Goal: Task Accomplishment & Management: Use online tool/utility

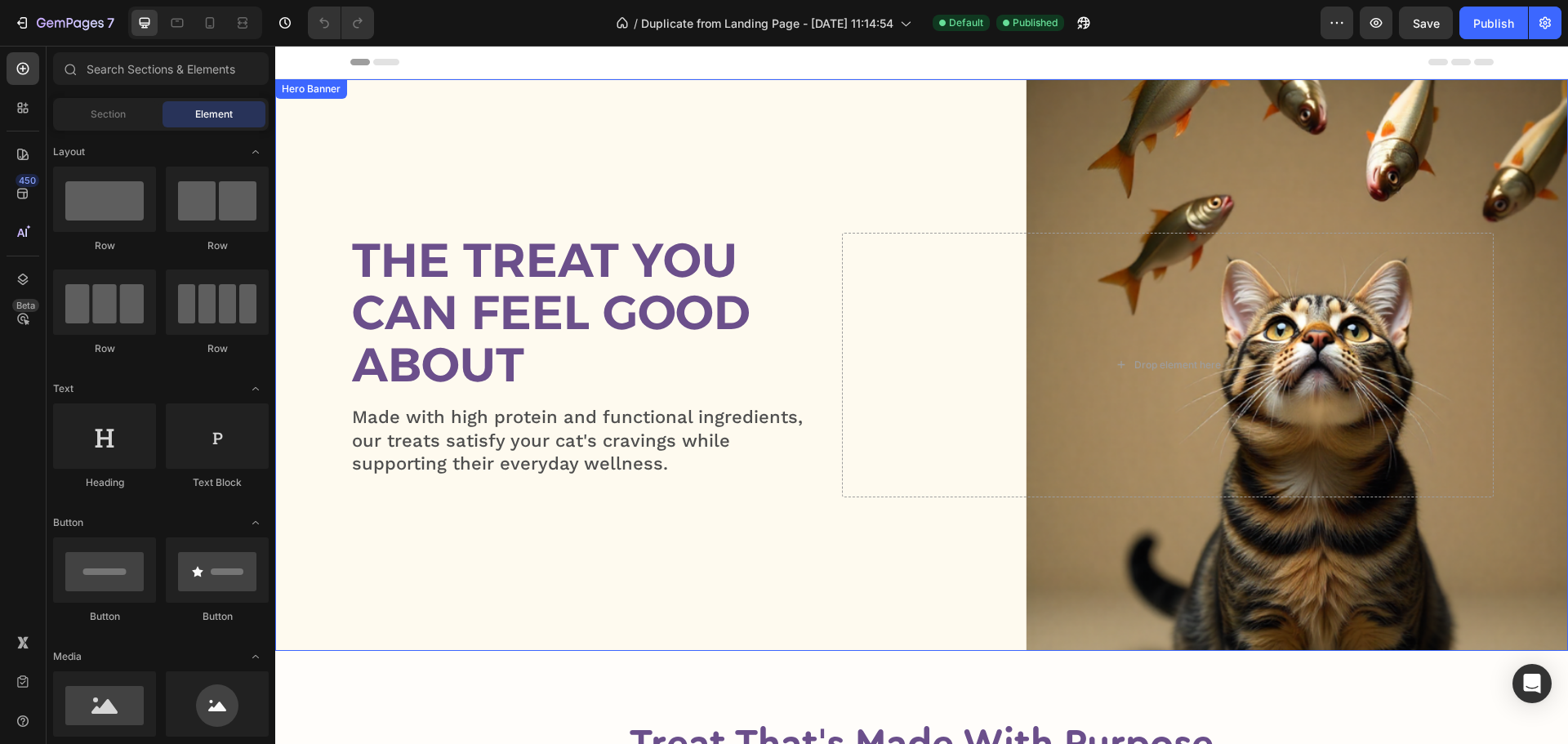
click at [854, 150] on div "Overlay" at bounding box center [921, 365] width 1292 height 572
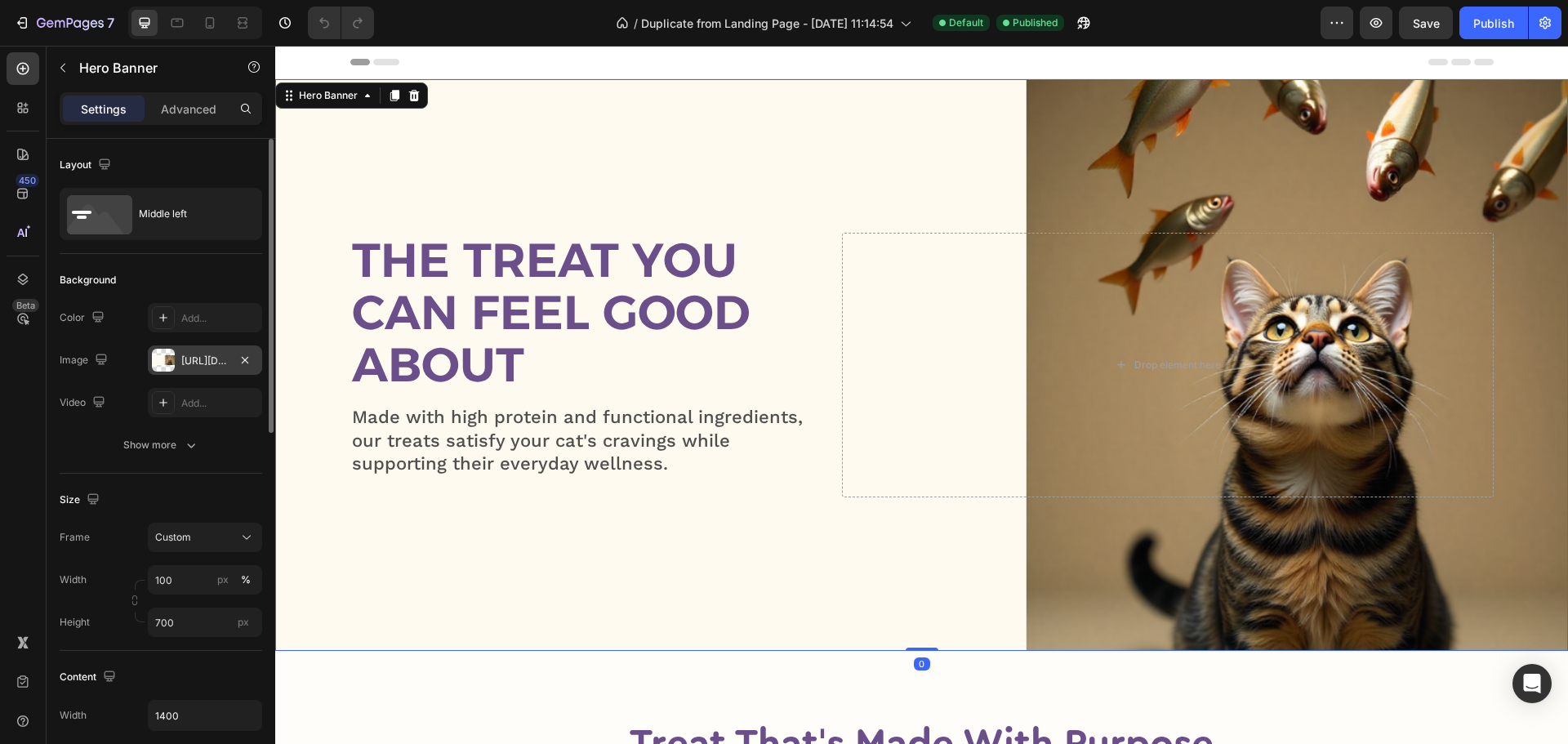
click at [208, 357] on div "[URL][DOMAIN_NAME]" at bounding box center [204, 361] width 47 height 15
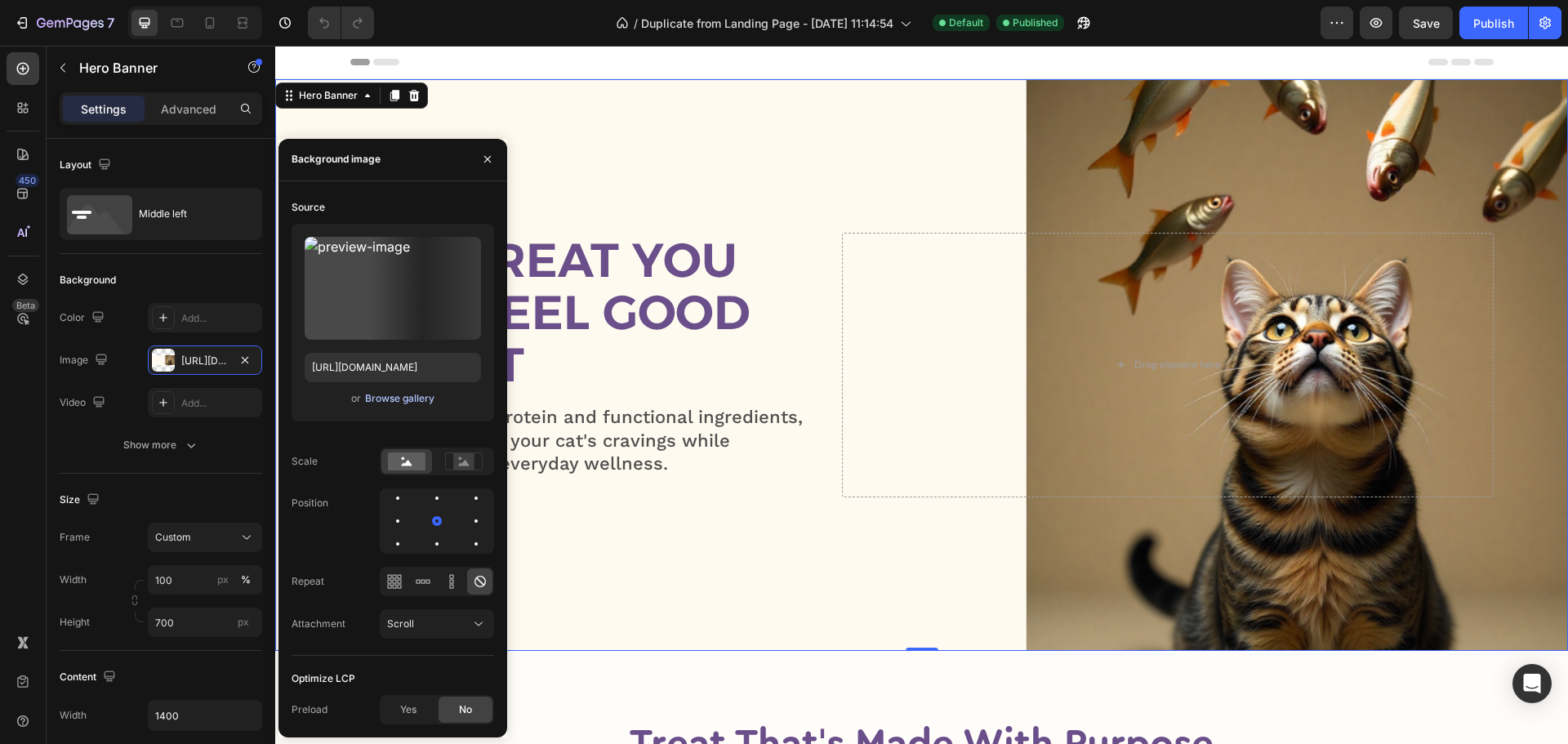
click at [390, 392] on div "Browse gallery" at bounding box center [400, 399] width 70 height 15
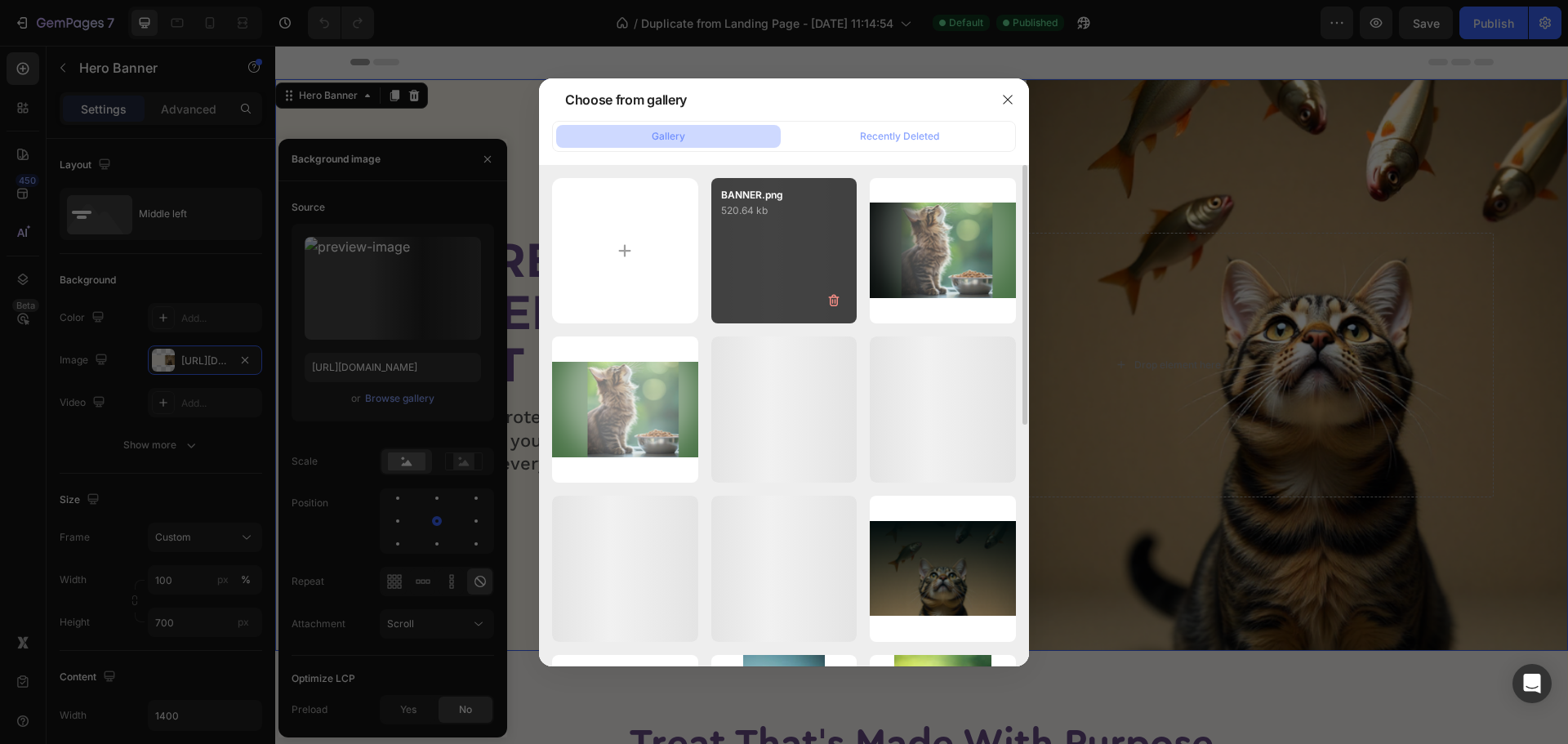
click at [776, 277] on div "BANNER.png 520.64 kb" at bounding box center [784, 251] width 146 height 146
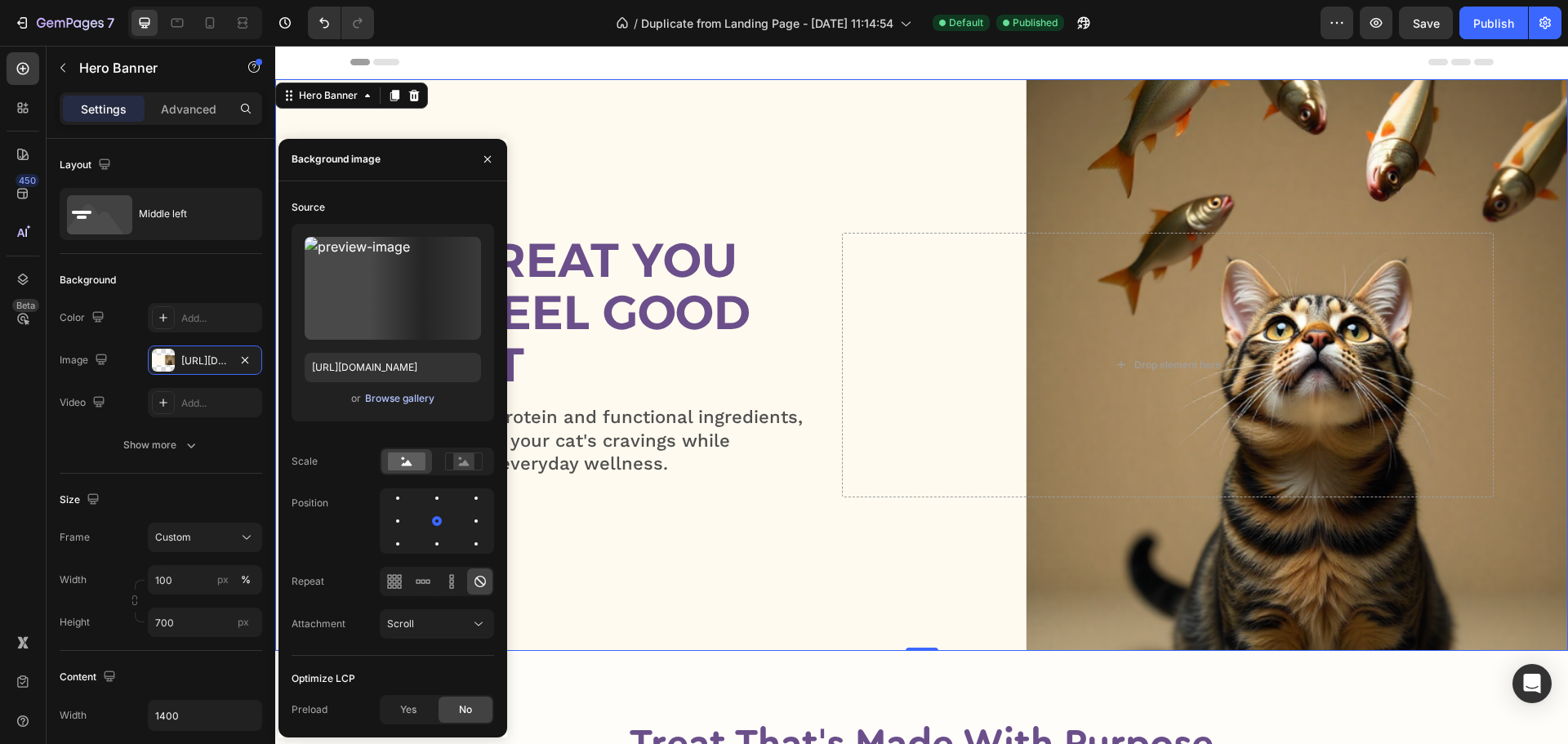
click at [399, 399] on div "Browse gallery" at bounding box center [400, 399] width 70 height 15
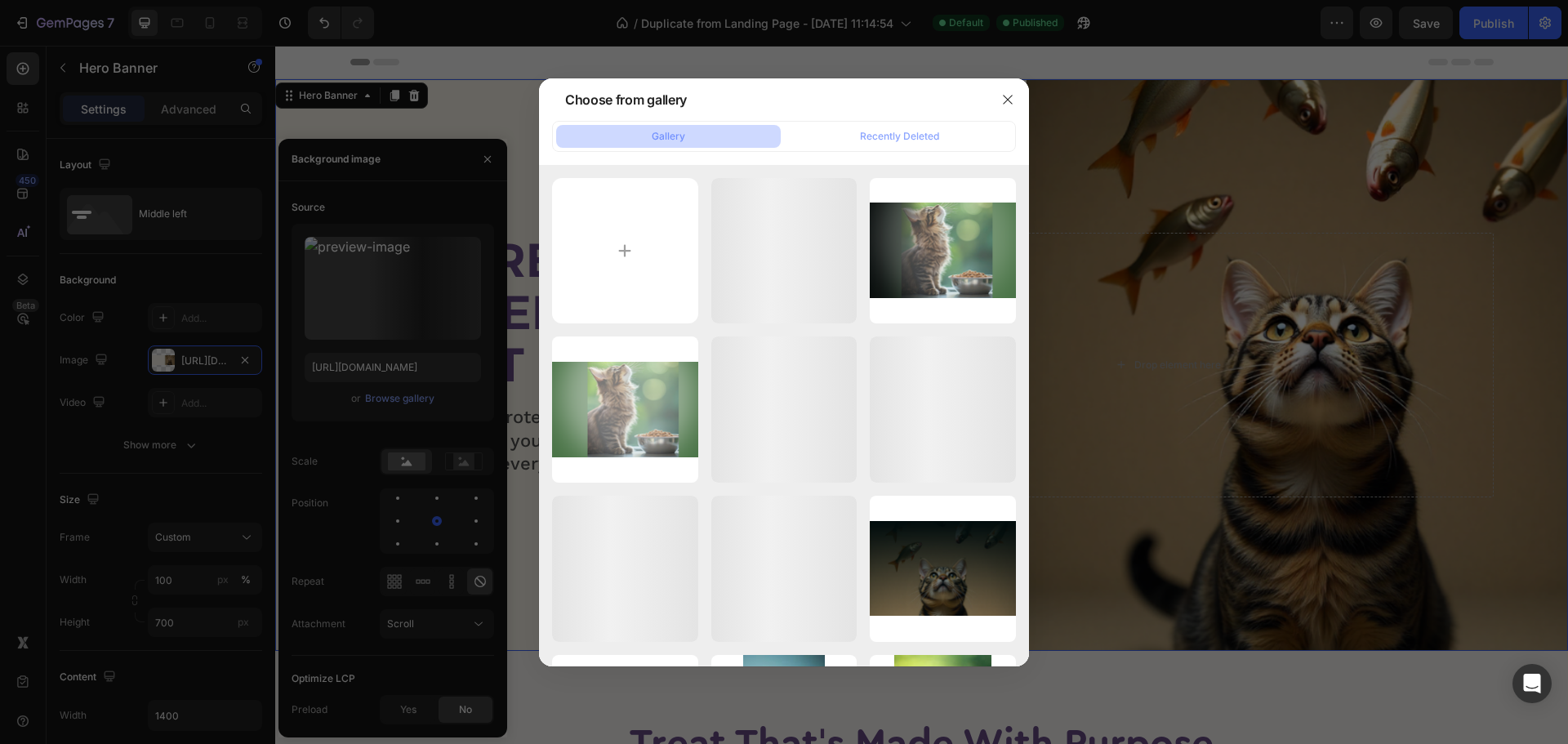
type input "C:\fakepath\BANNER (1).png"
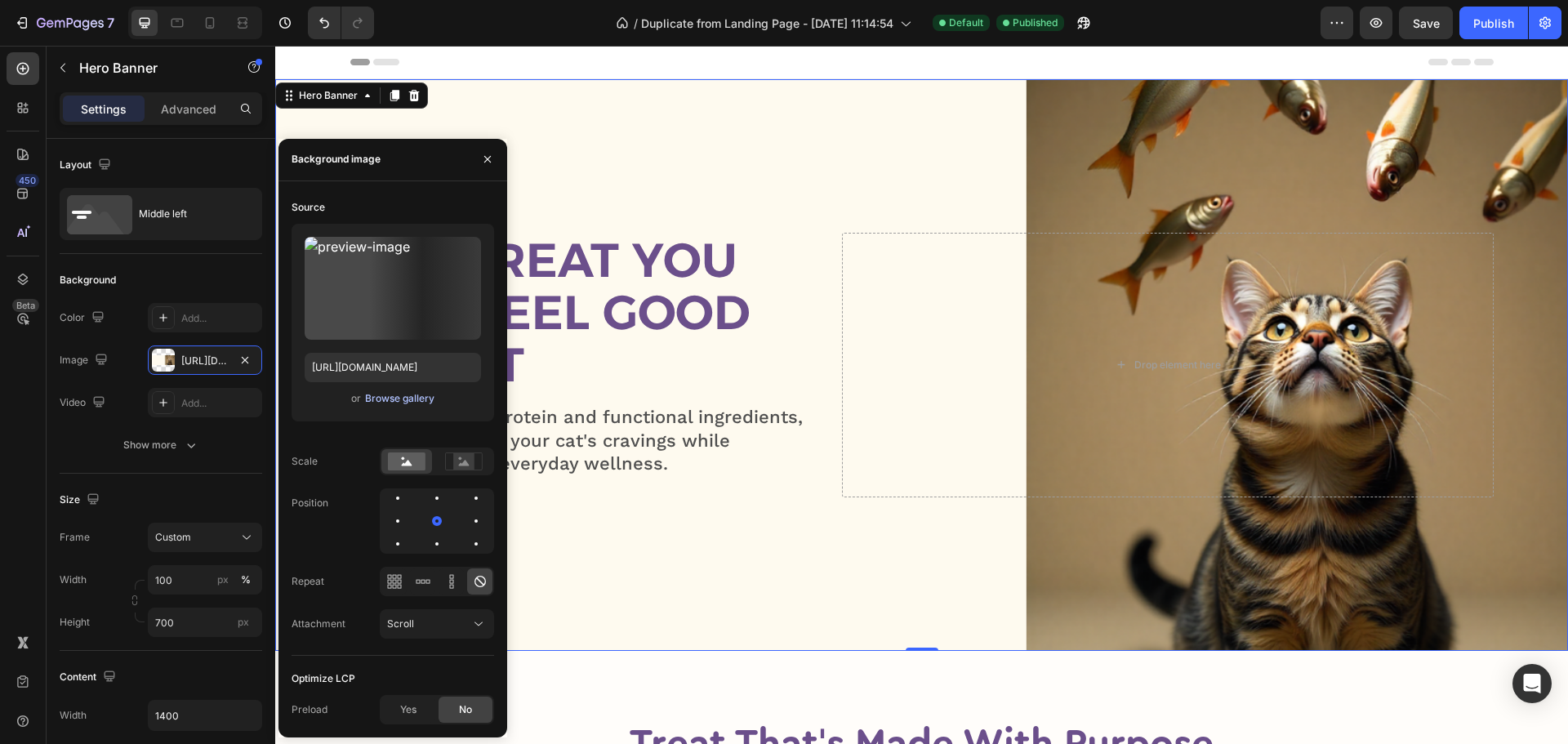
click at [400, 399] on div "Browse gallery" at bounding box center [400, 399] width 70 height 15
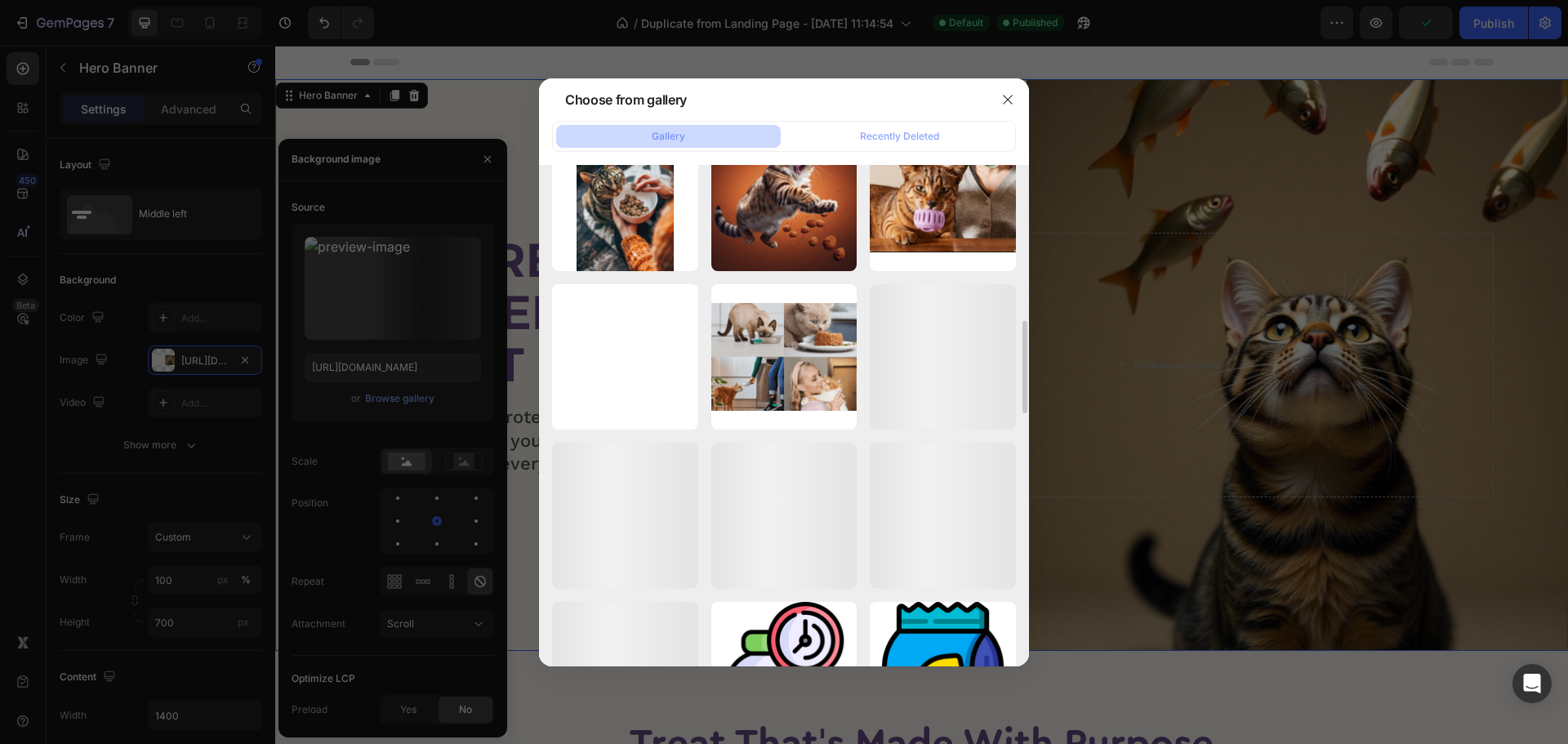
scroll to position [521, 0]
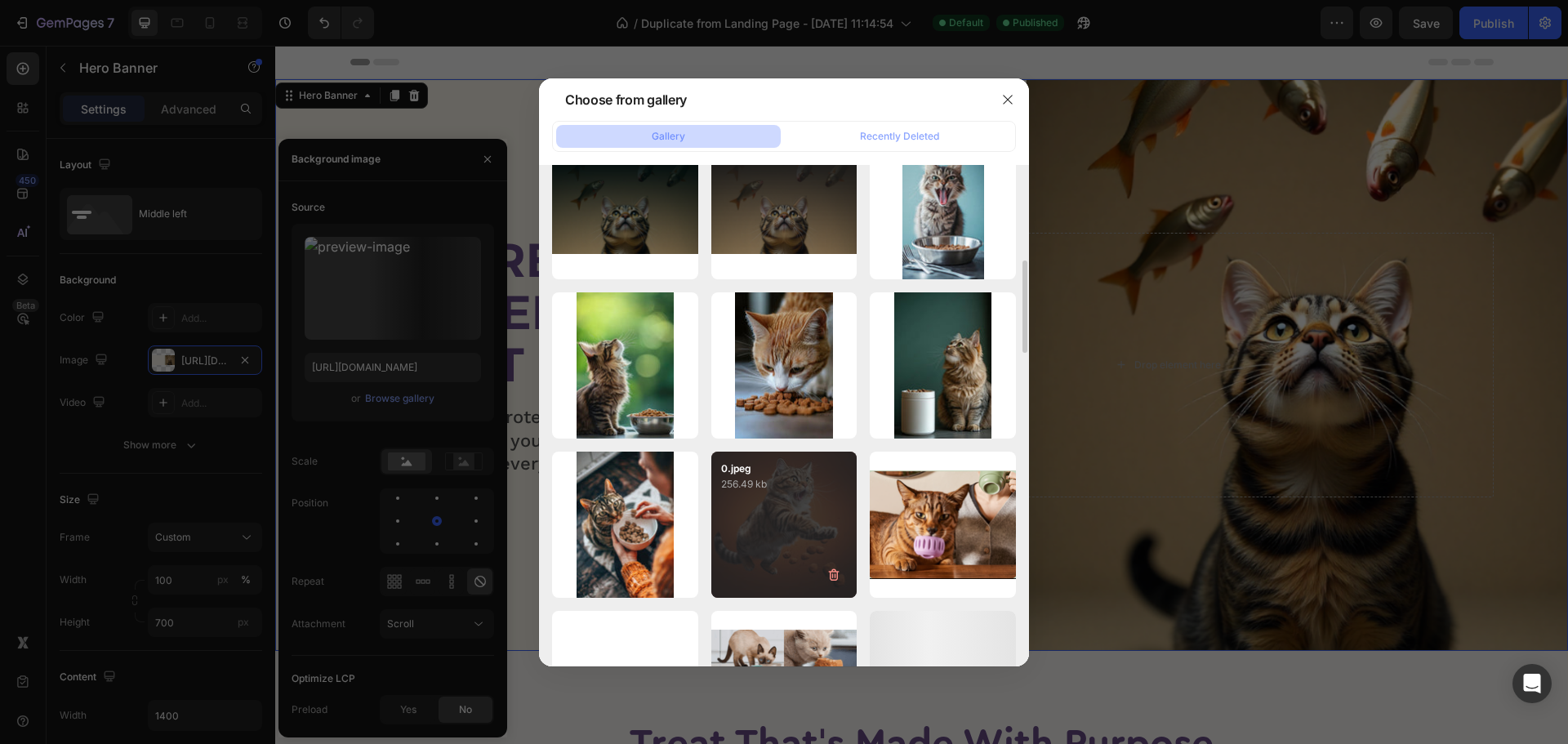
click at [791, 499] on div "0.jpeg 256.49 kb" at bounding box center [784, 525] width 146 height 146
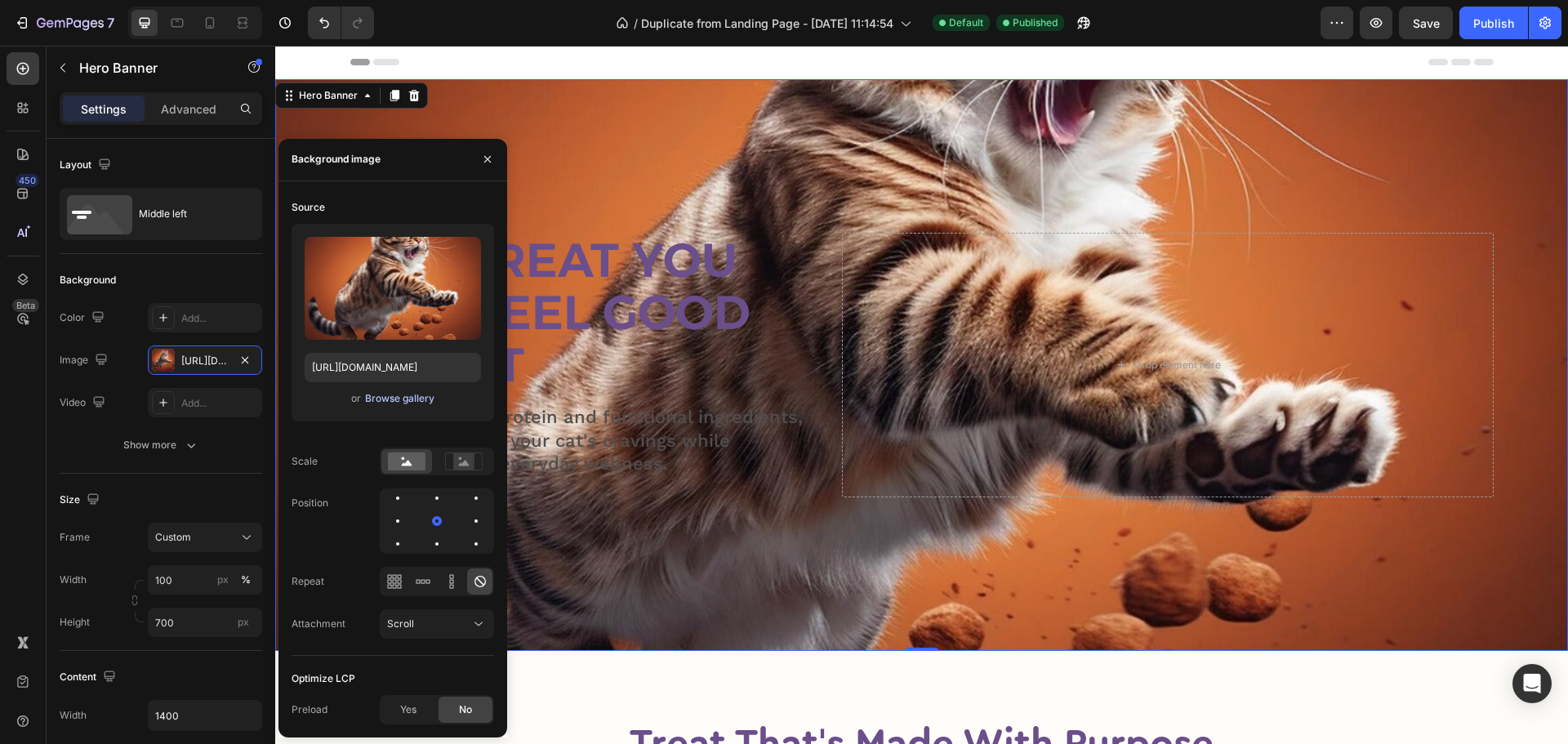
click at [410, 395] on div "Browse gallery" at bounding box center [400, 399] width 70 height 15
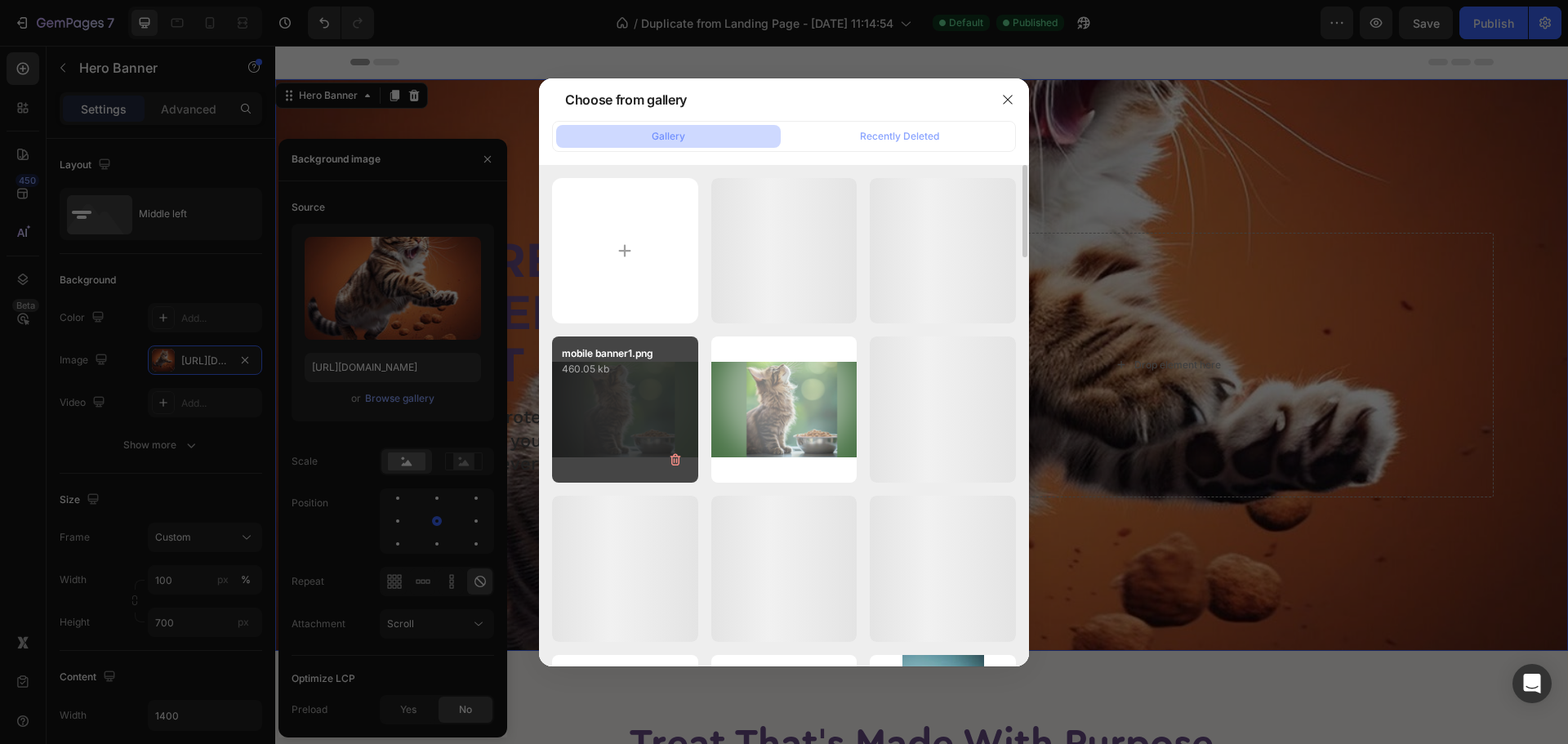
click at [629, 398] on div "mobile banner1.png 460.05 kb" at bounding box center [625, 410] width 146 height 146
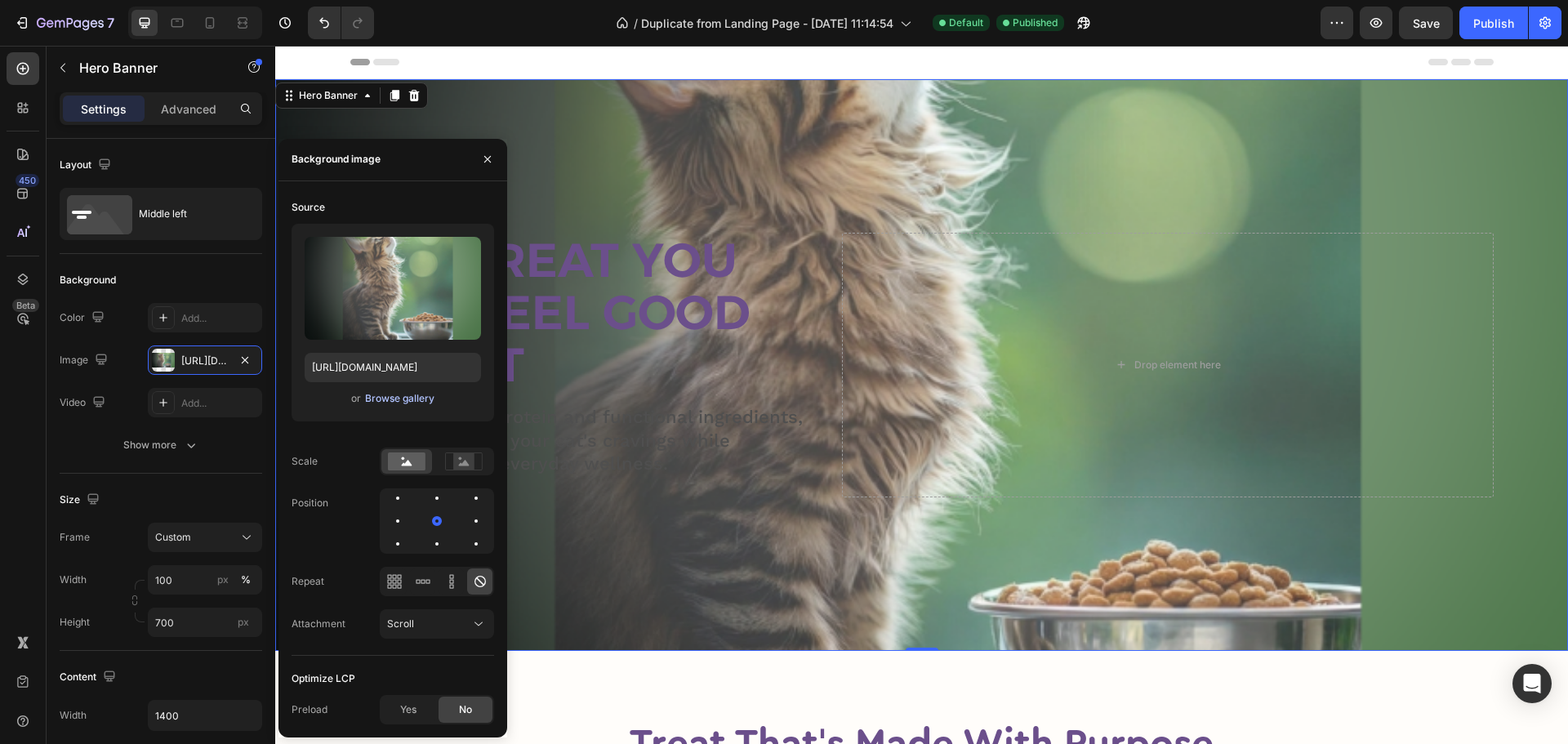
click at [416, 392] on div "Browse gallery" at bounding box center [400, 399] width 70 height 15
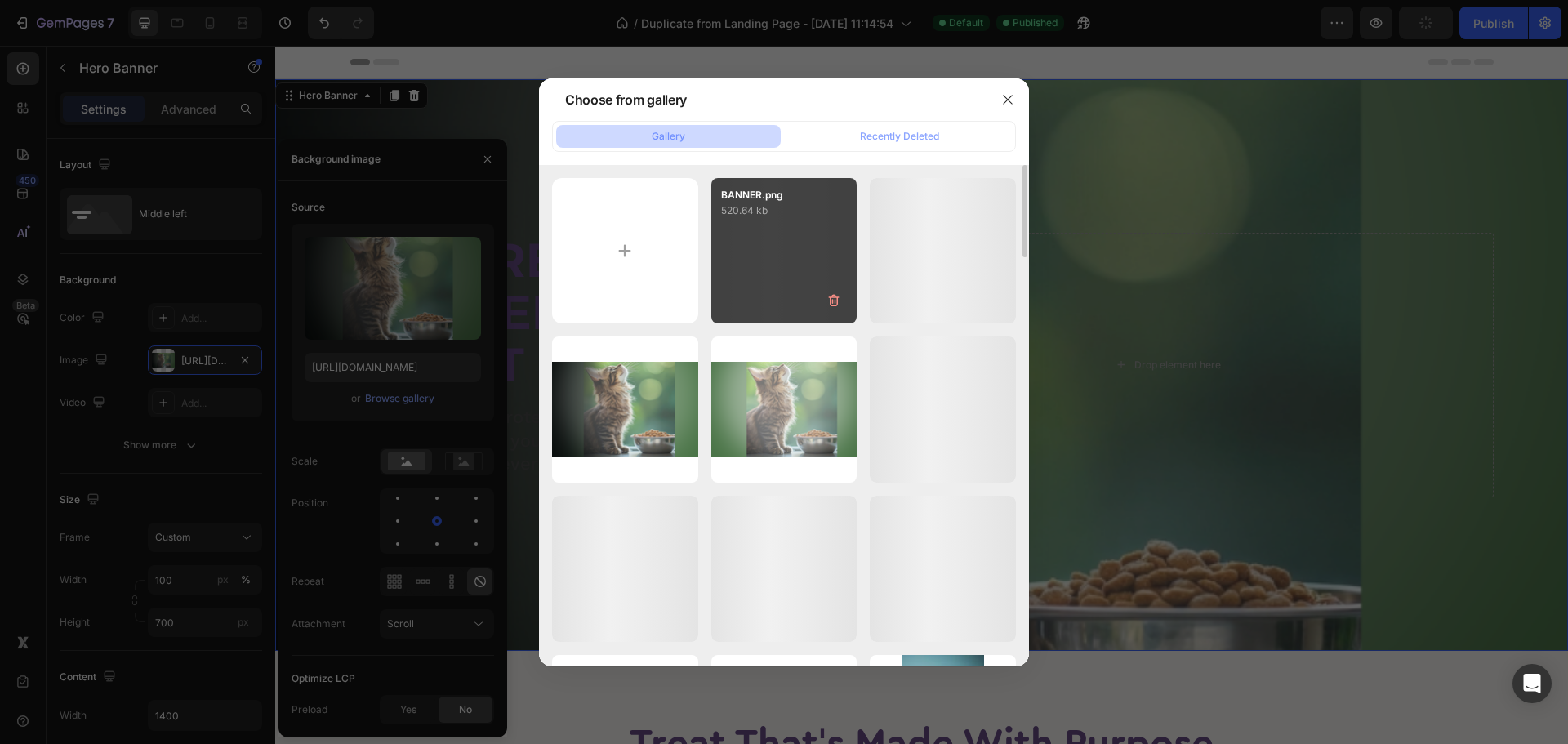
click at [759, 281] on div "BANNER.png 520.64 kb" at bounding box center [784, 251] width 146 height 146
type input "[URL][DOMAIN_NAME]"
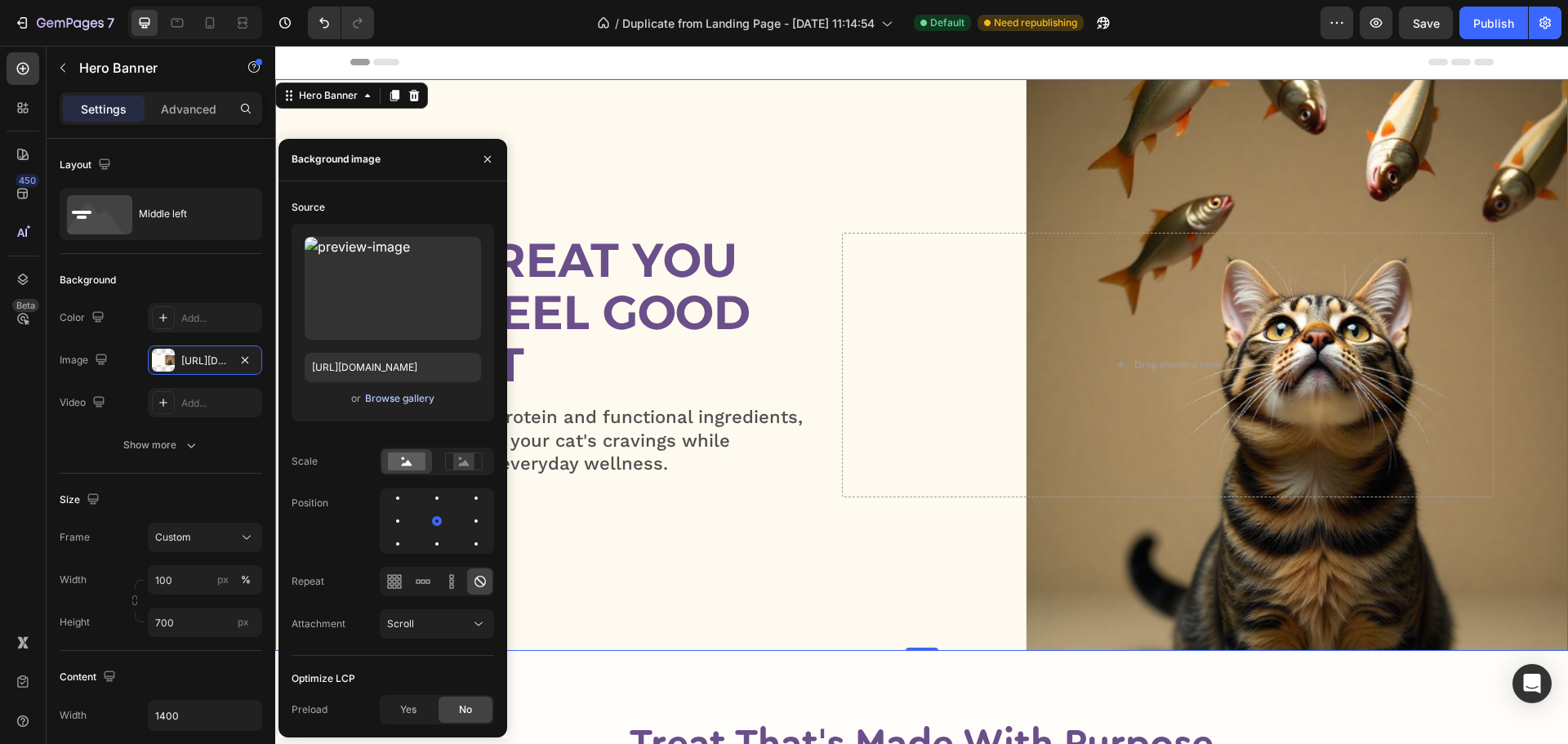
click at [398, 393] on div "Browse gallery" at bounding box center [400, 399] width 70 height 15
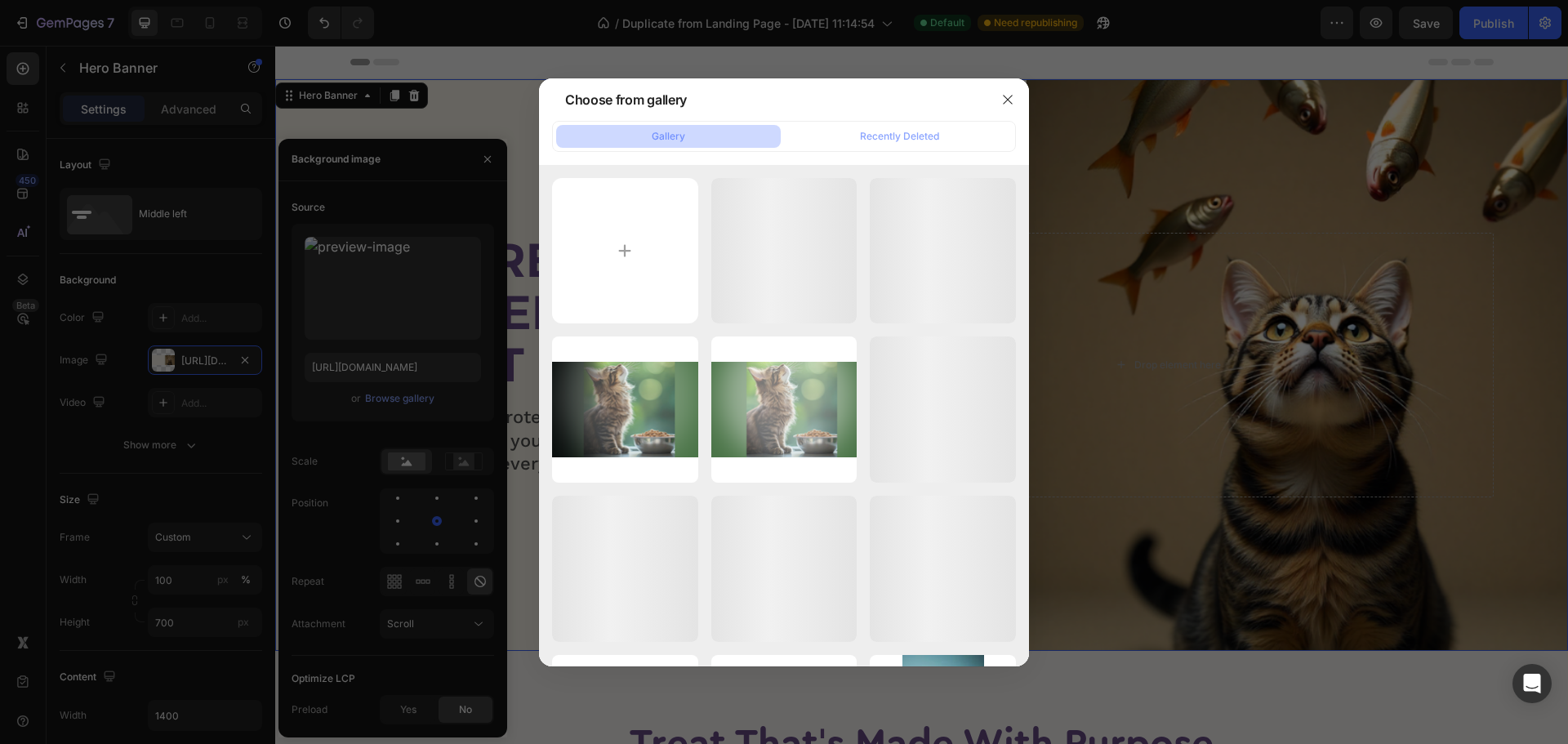
type input "C:\fakepath\BANNER (1).png"
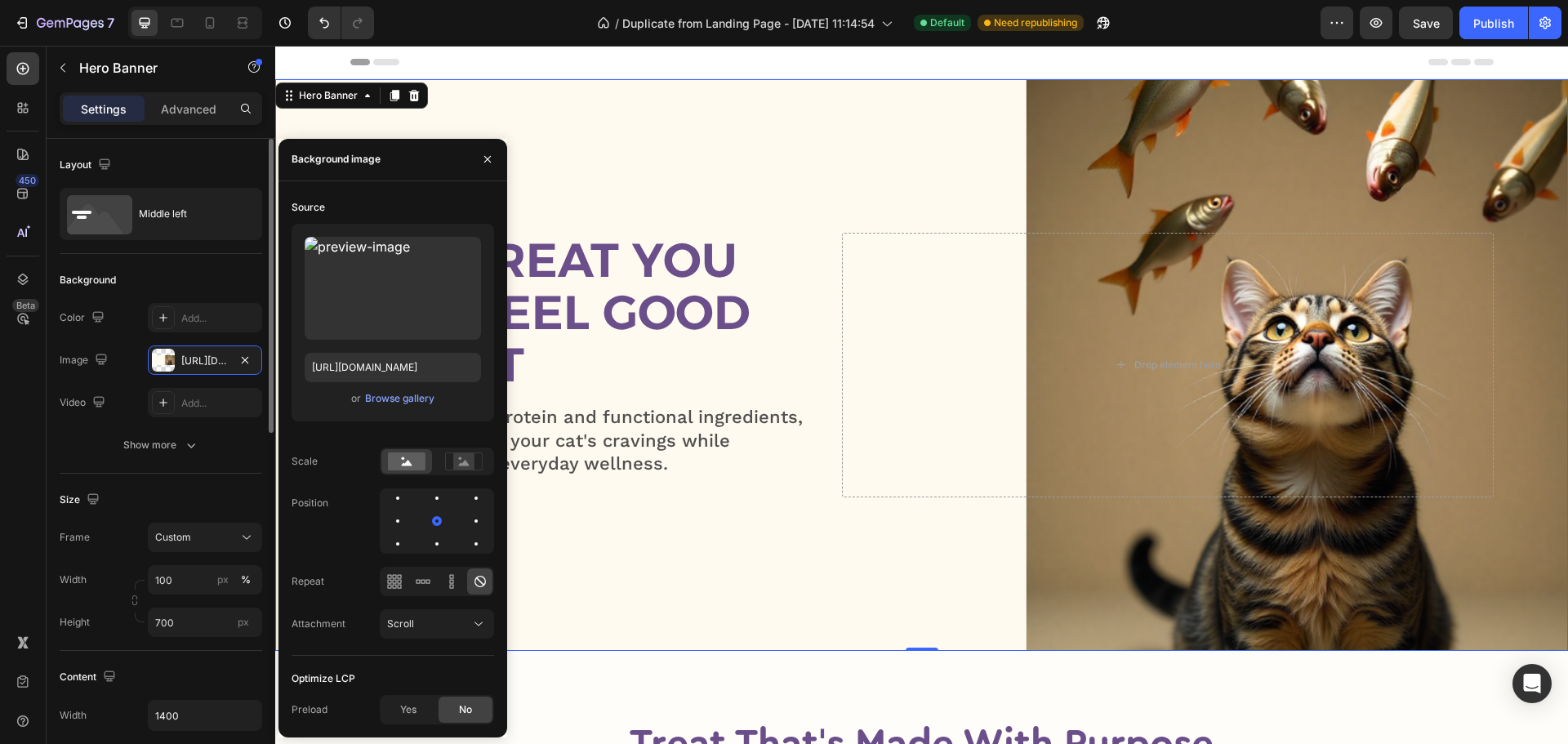
click at [200, 476] on div "Size Frame Custom Width 100 px % Height 700 px" at bounding box center [161, 562] width 203 height 177
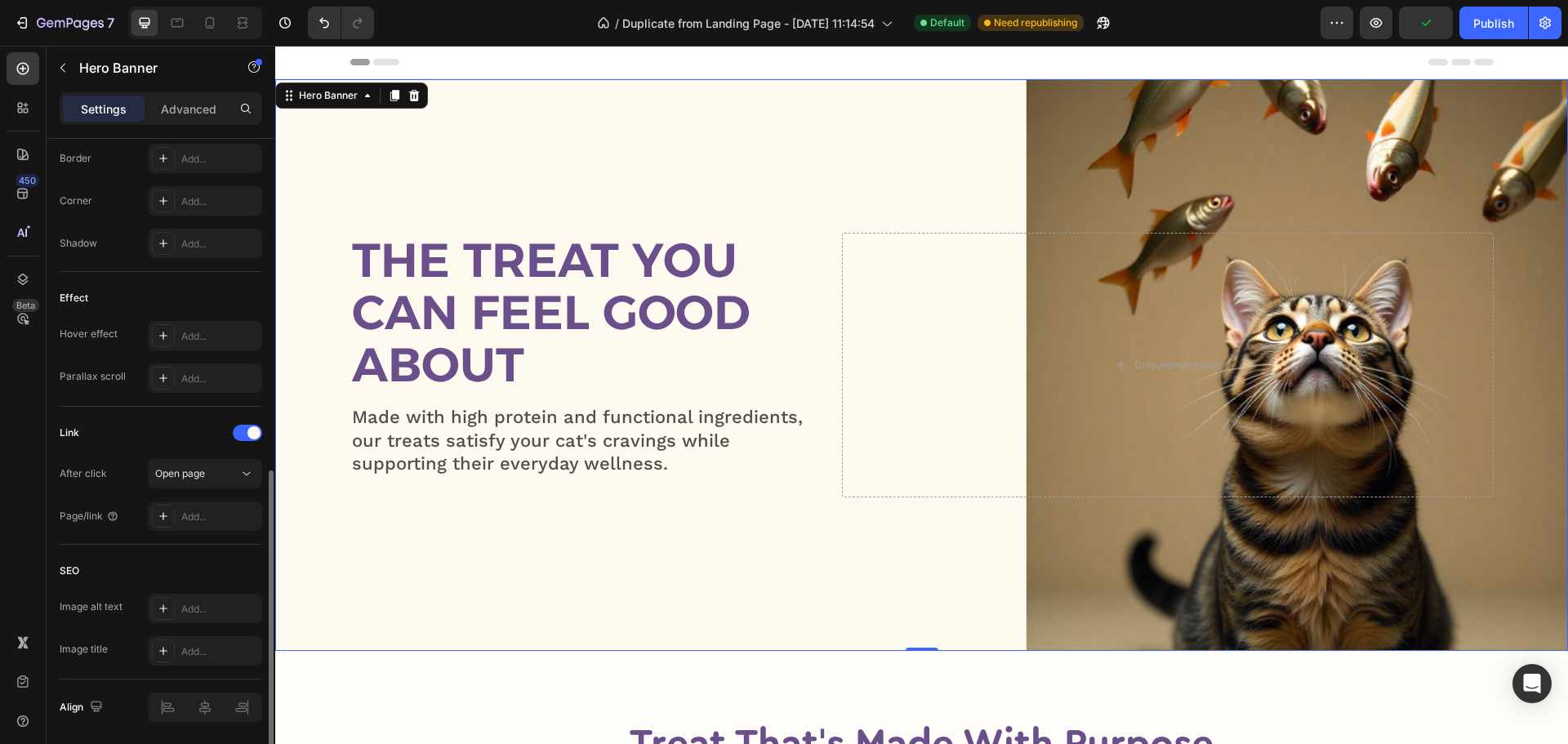
scroll to position [791, 0]
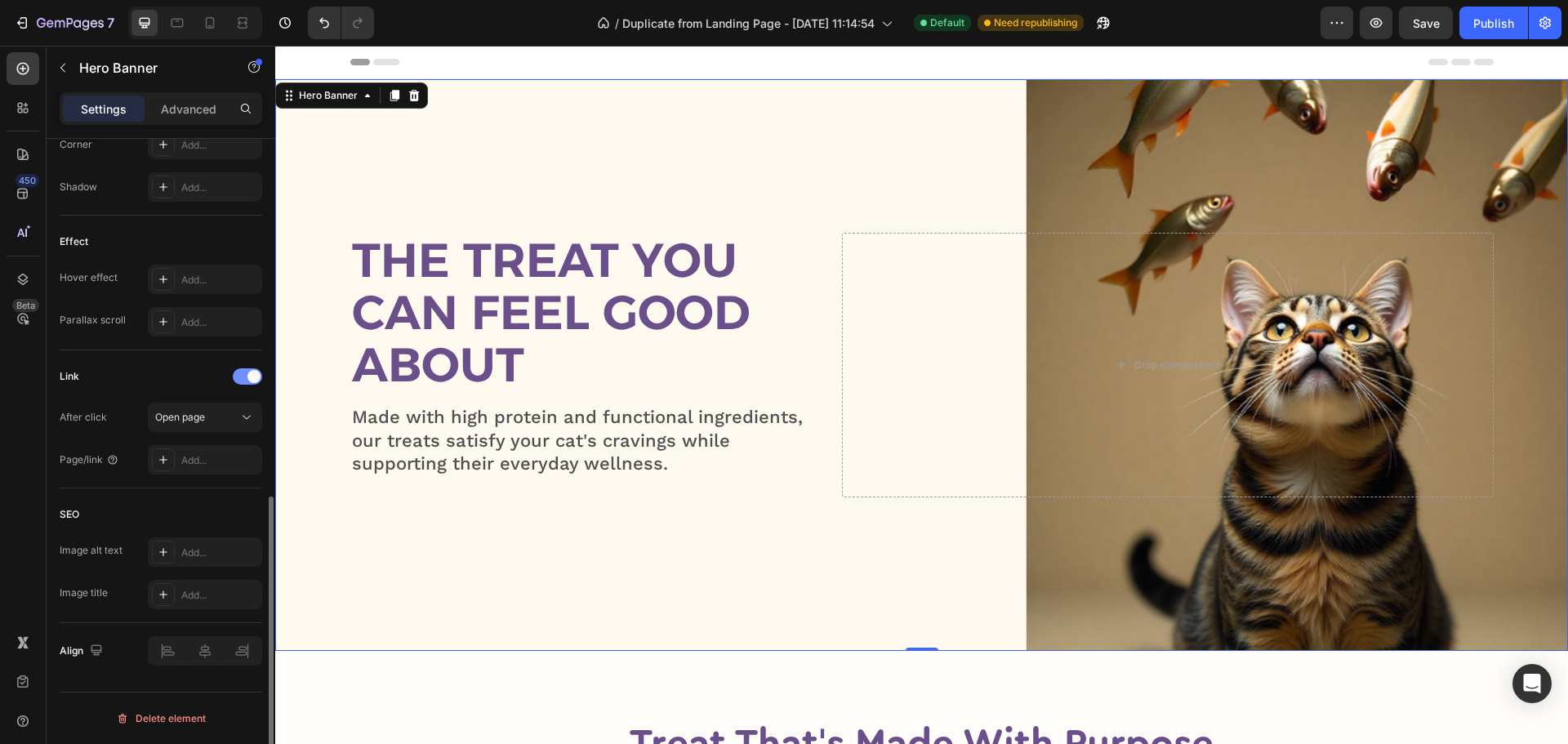
click at [237, 377] on div at bounding box center [247, 377] width 29 height 17
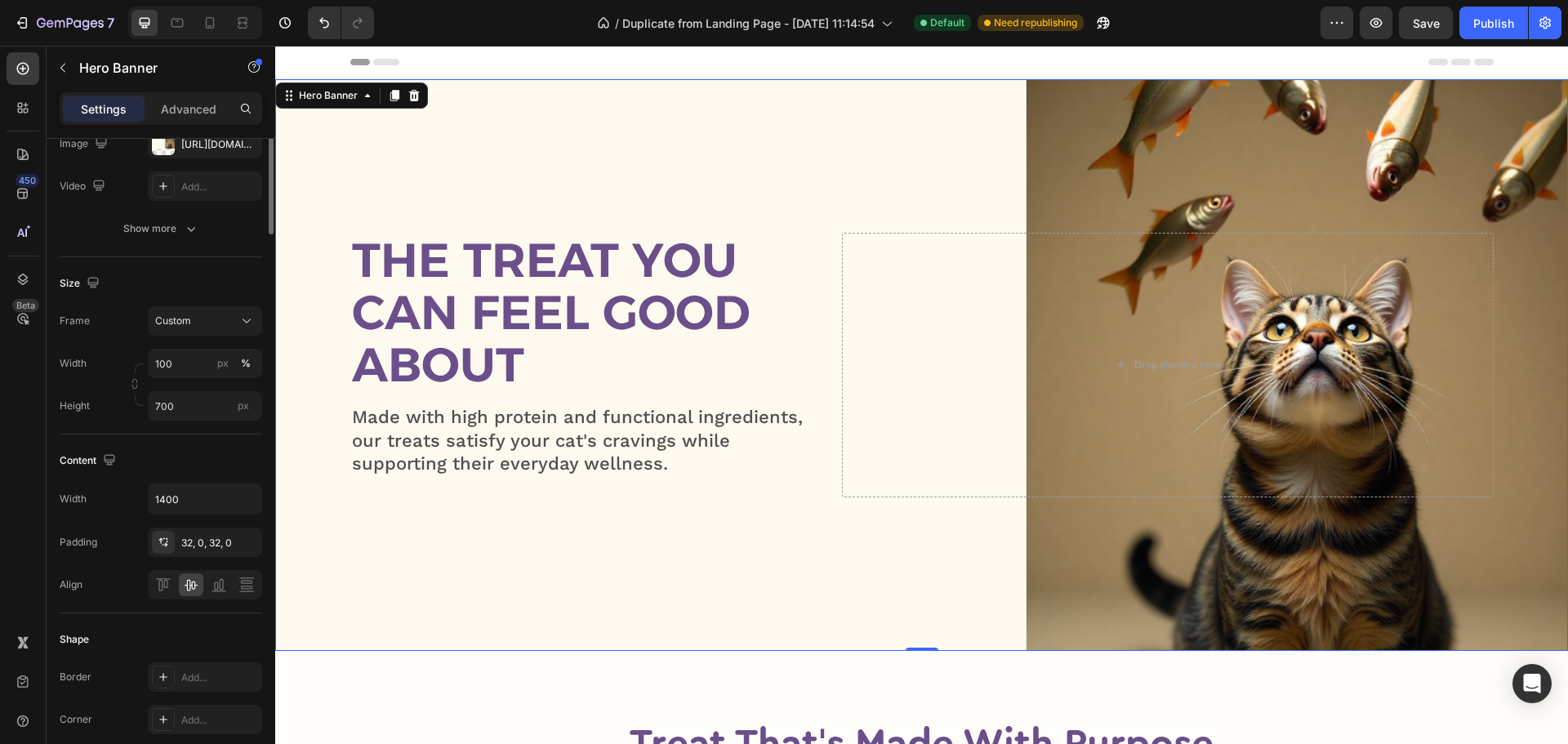
scroll to position [0, 0]
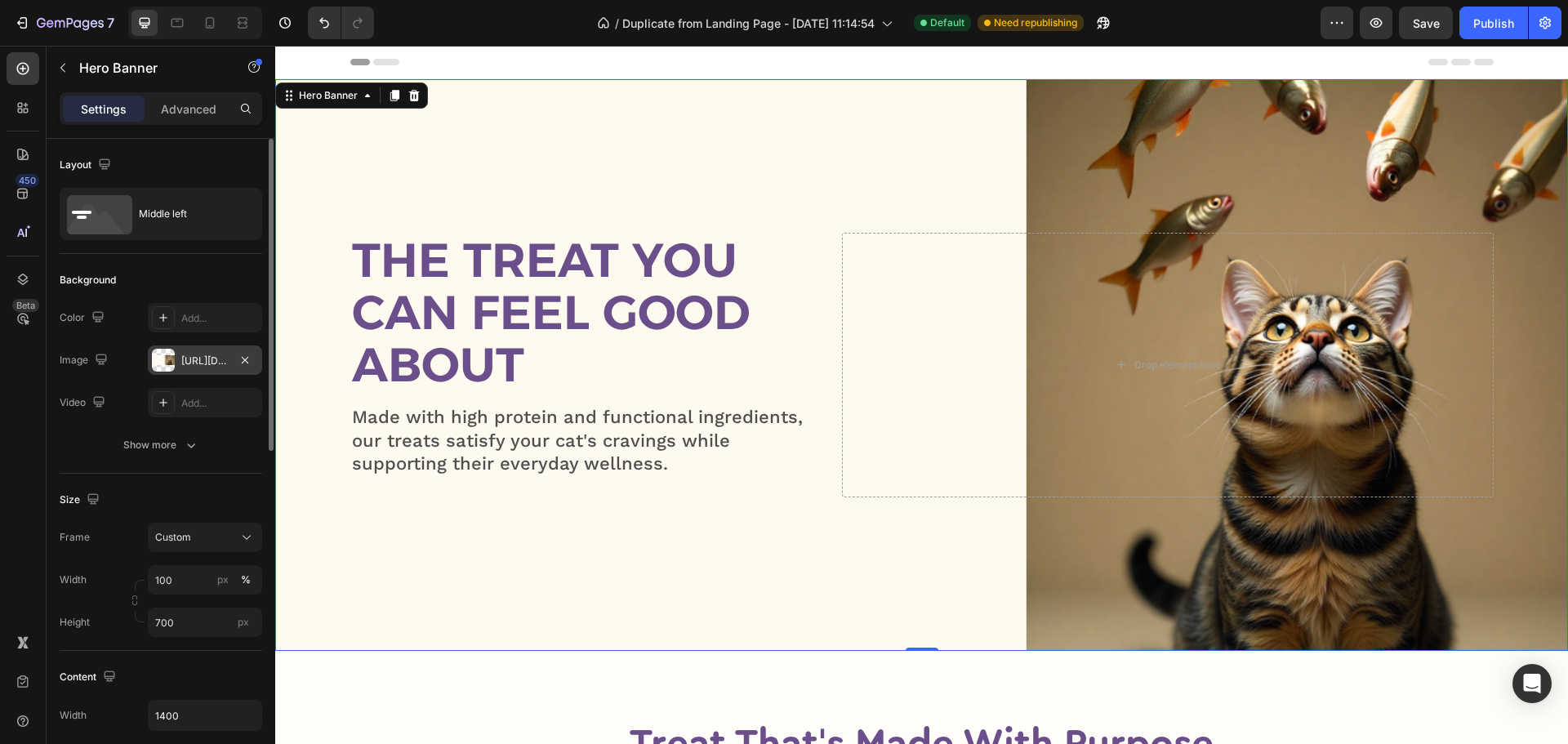
click at [196, 355] on div "[URL][DOMAIN_NAME]" at bounding box center [204, 361] width 47 height 15
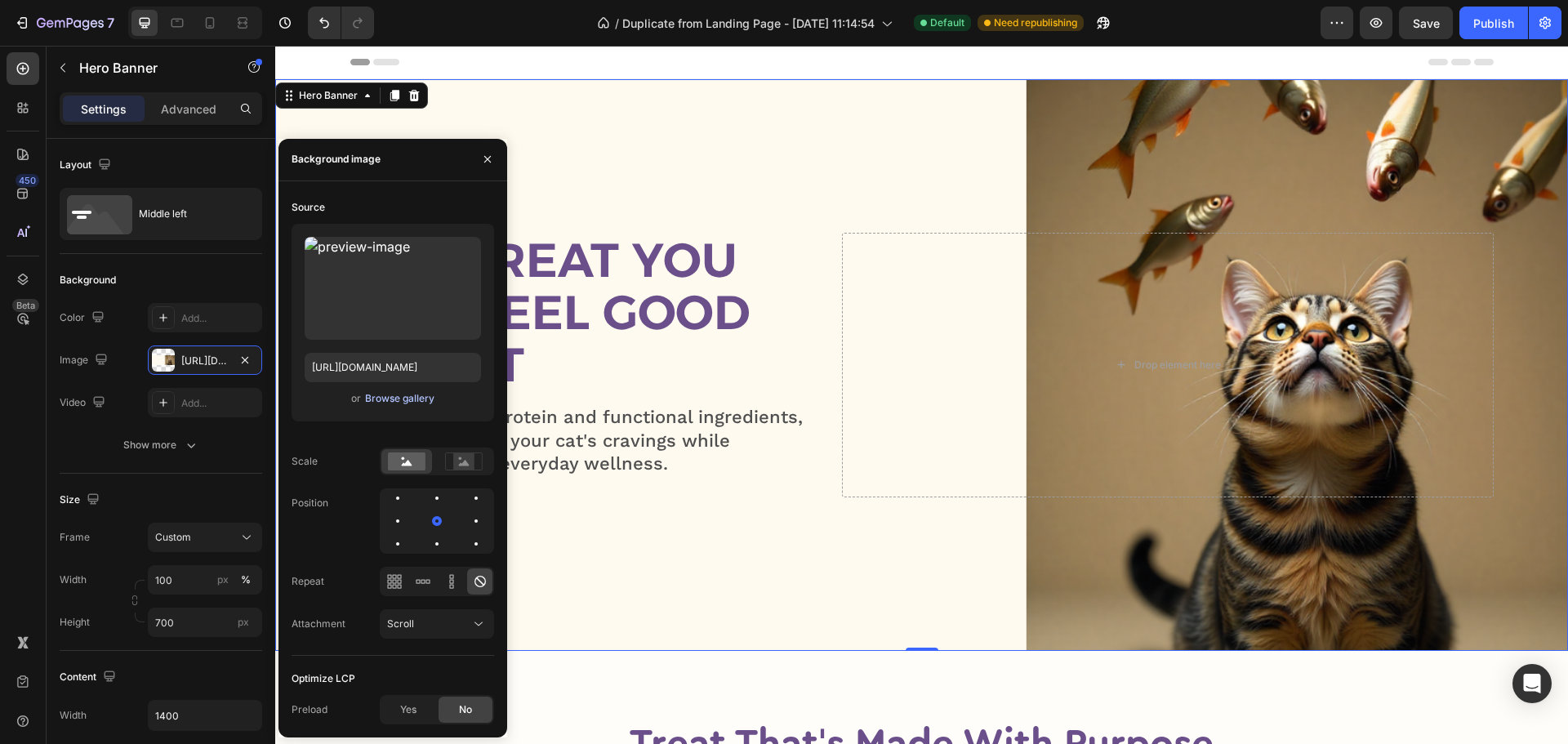
click at [404, 399] on div "Browse gallery" at bounding box center [400, 399] width 70 height 15
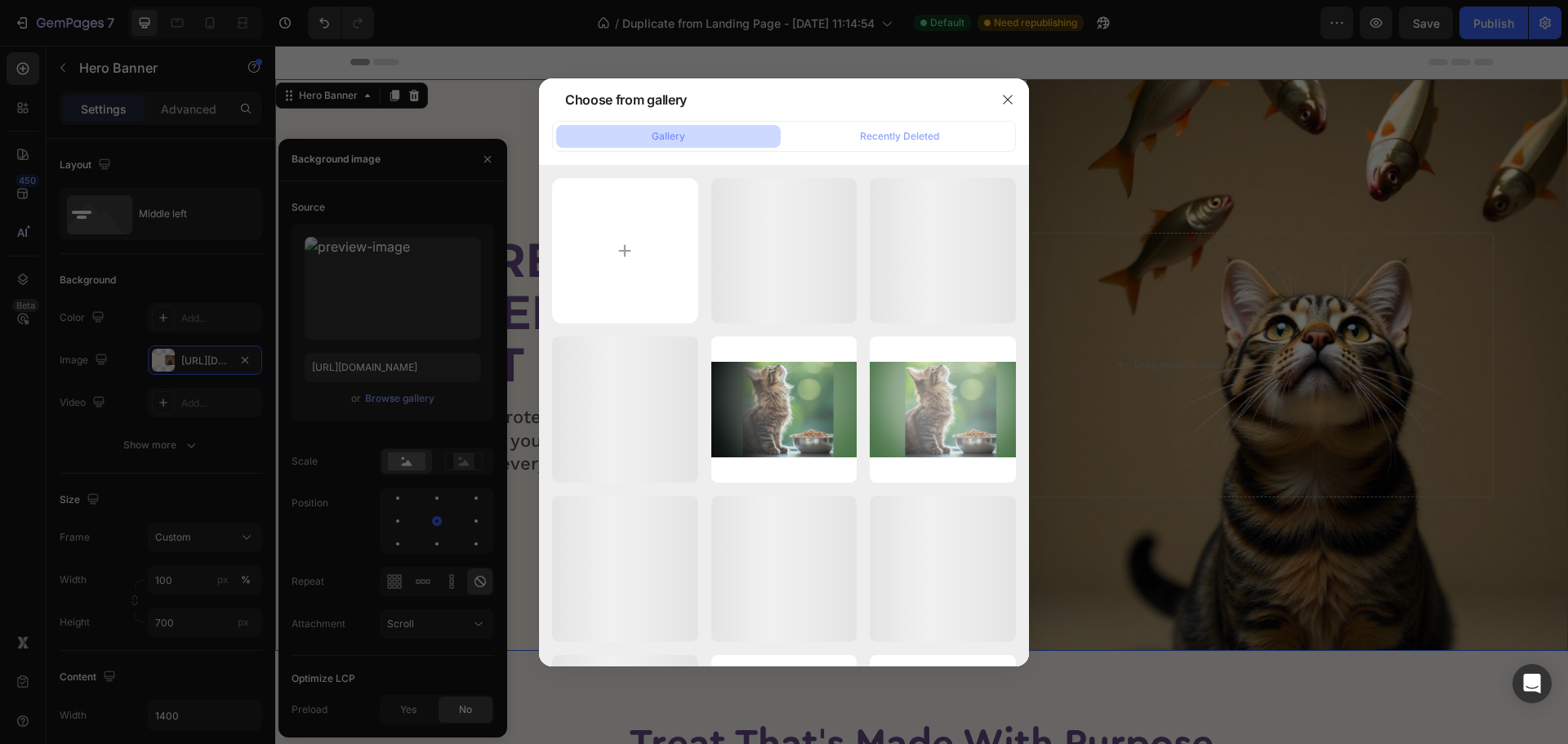
type input "C:\fakepath\BANNER (1).png"
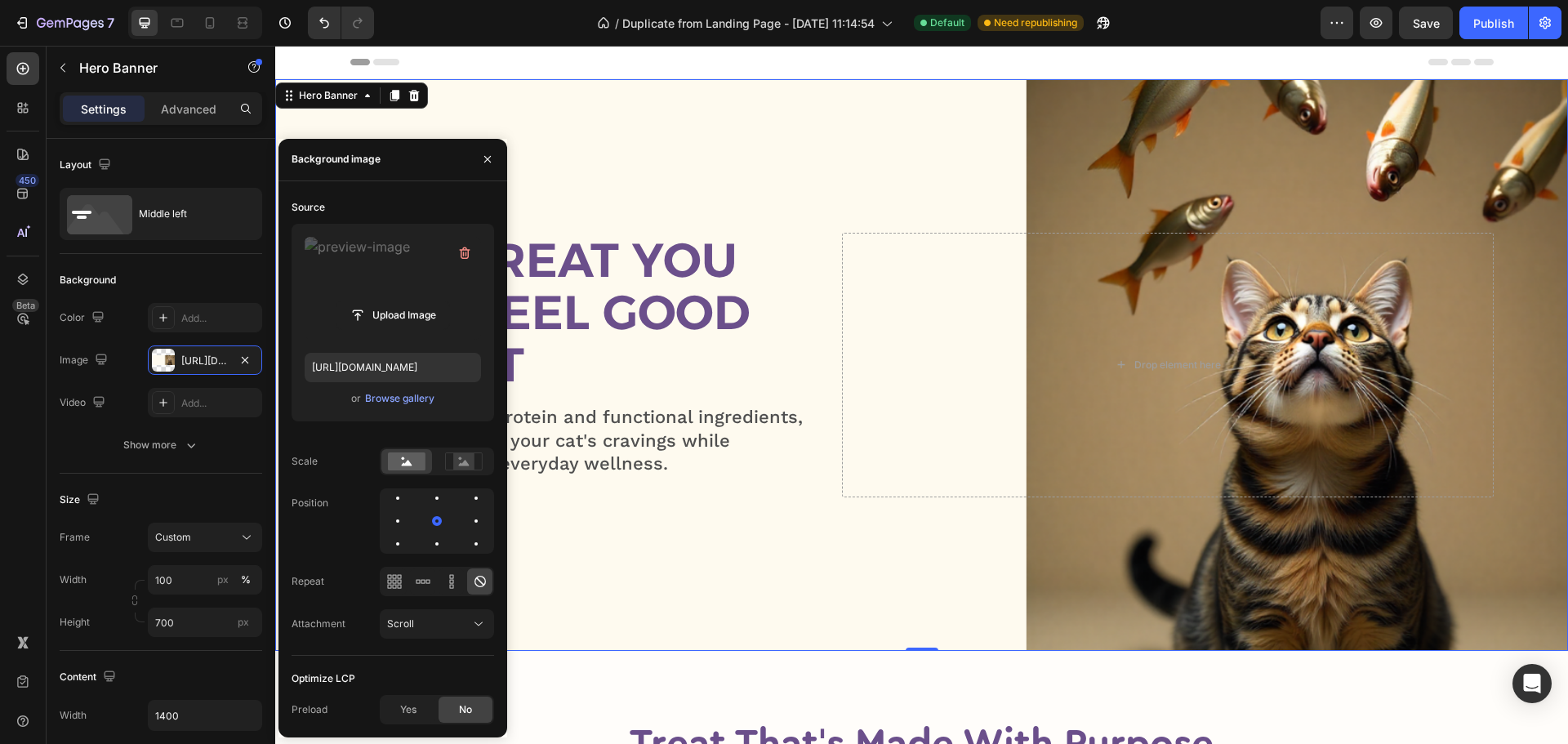
click at [328, 249] on label at bounding box center [393, 288] width 176 height 103
click at [337, 302] on input "file" at bounding box center [393, 315] width 113 height 27
click at [470, 257] on icon "button" at bounding box center [465, 254] width 17 height 17
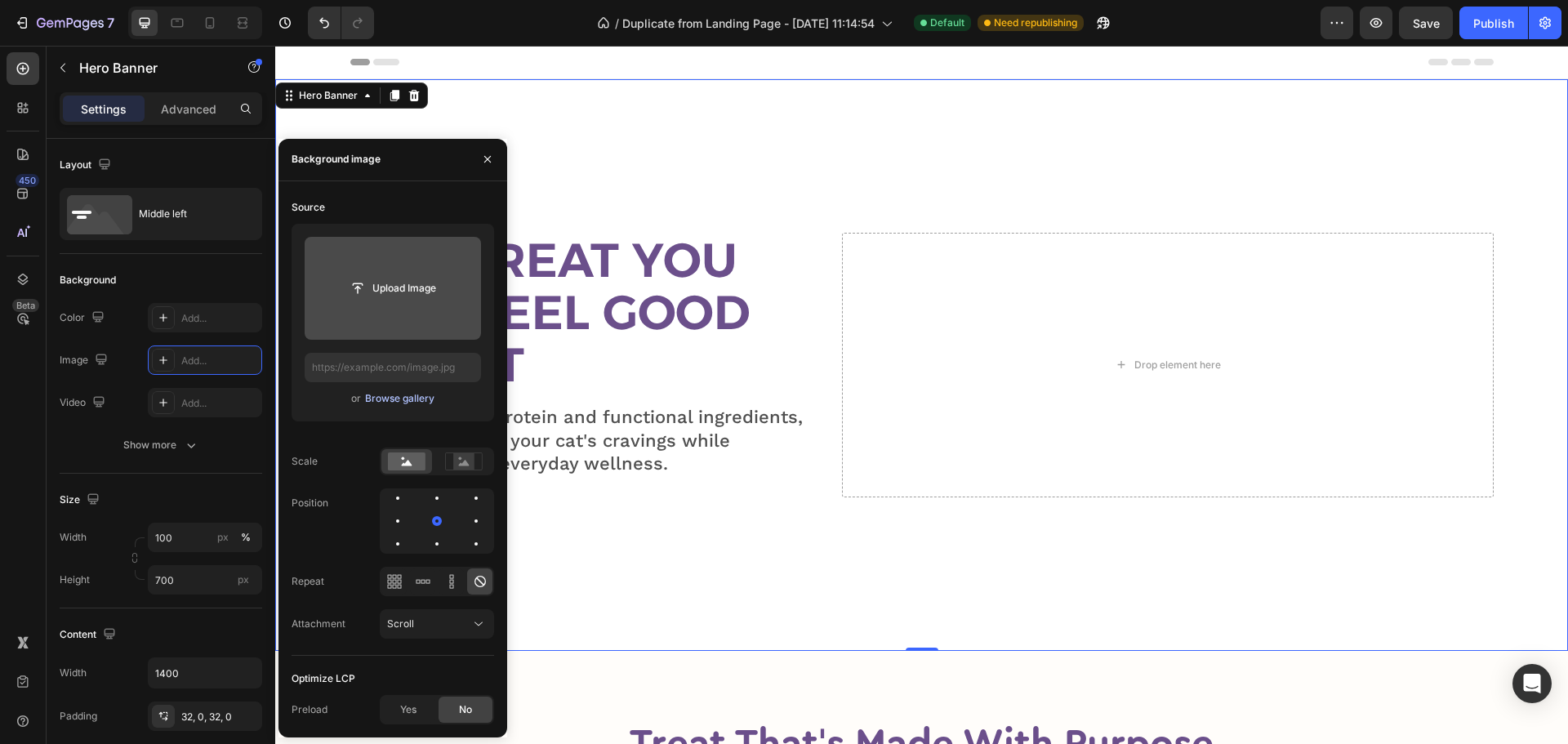
click at [376, 400] on div "Browse gallery" at bounding box center [400, 399] width 70 height 15
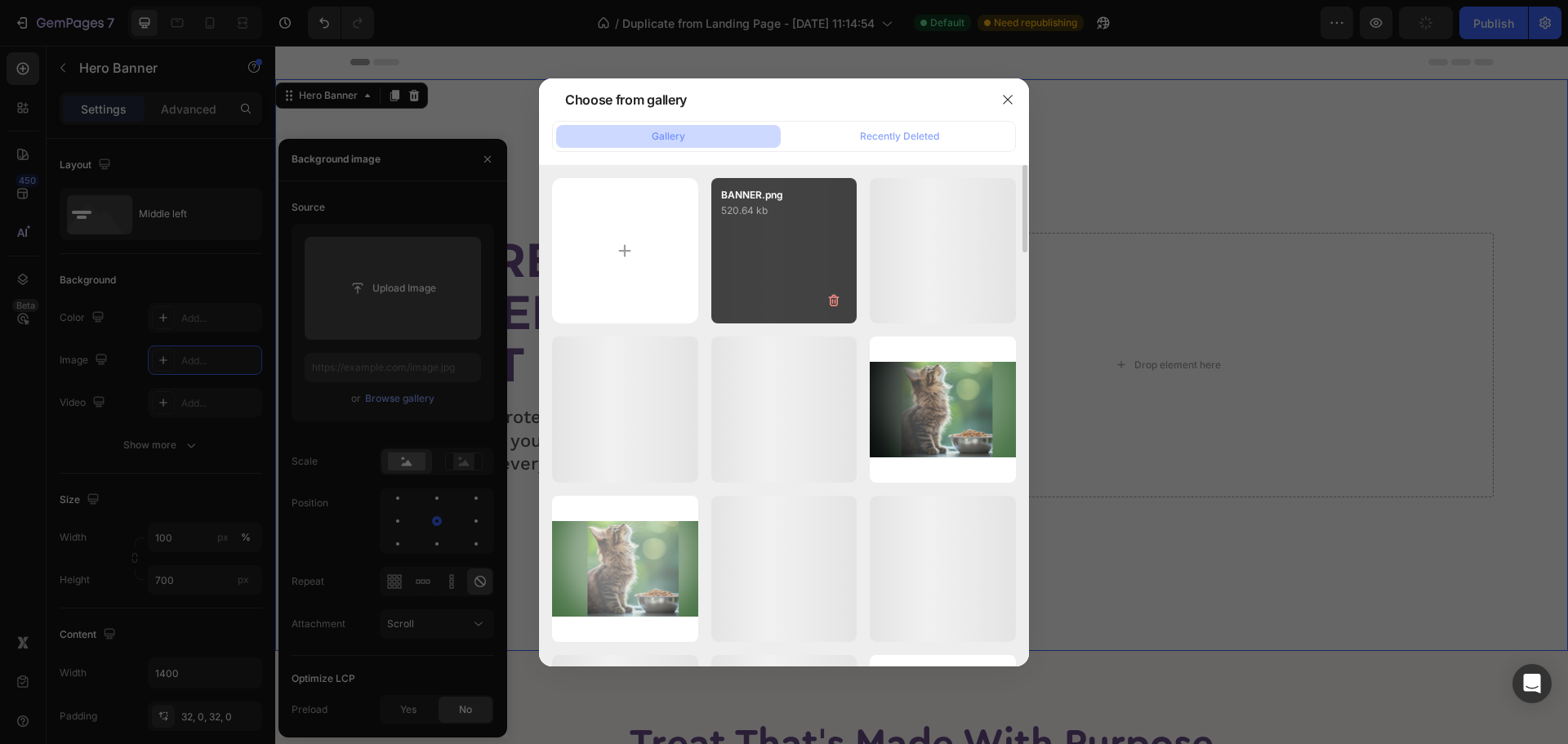
click at [735, 282] on div "BANNER.png 520.64 kb" at bounding box center [784, 251] width 146 height 146
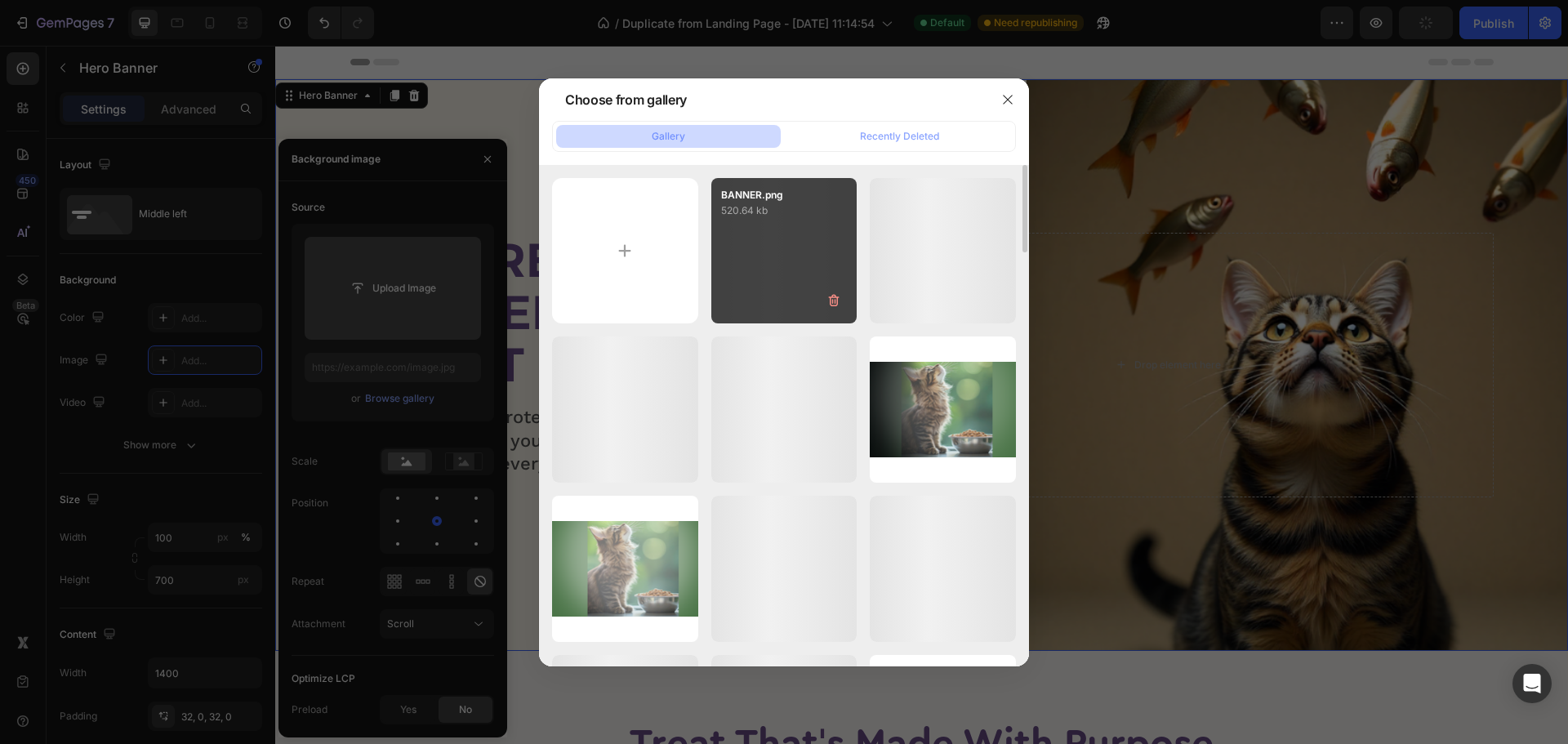
type input "[URL][DOMAIN_NAME]"
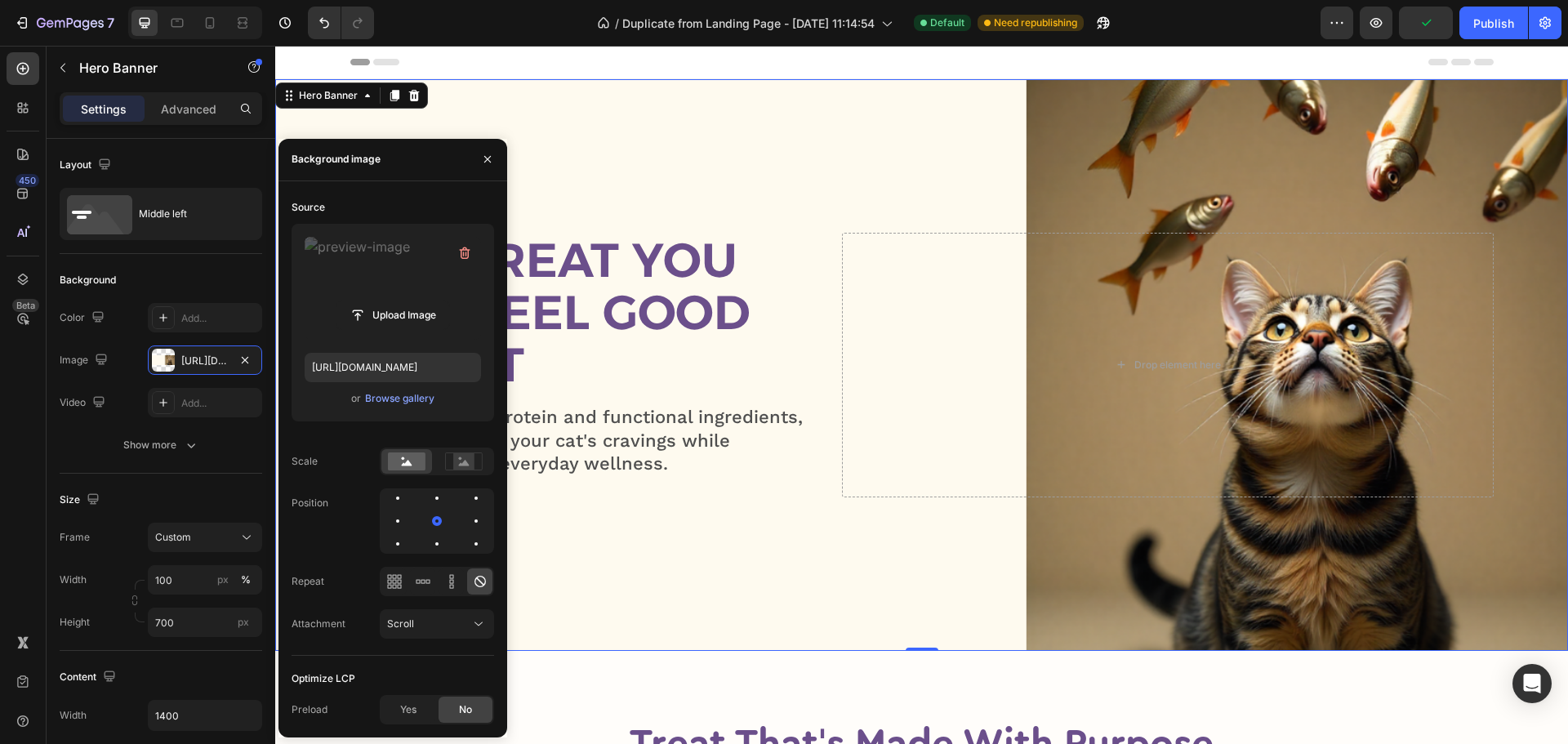
click at [857, 144] on div "Overlay" at bounding box center [921, 365] width 1292 height 572
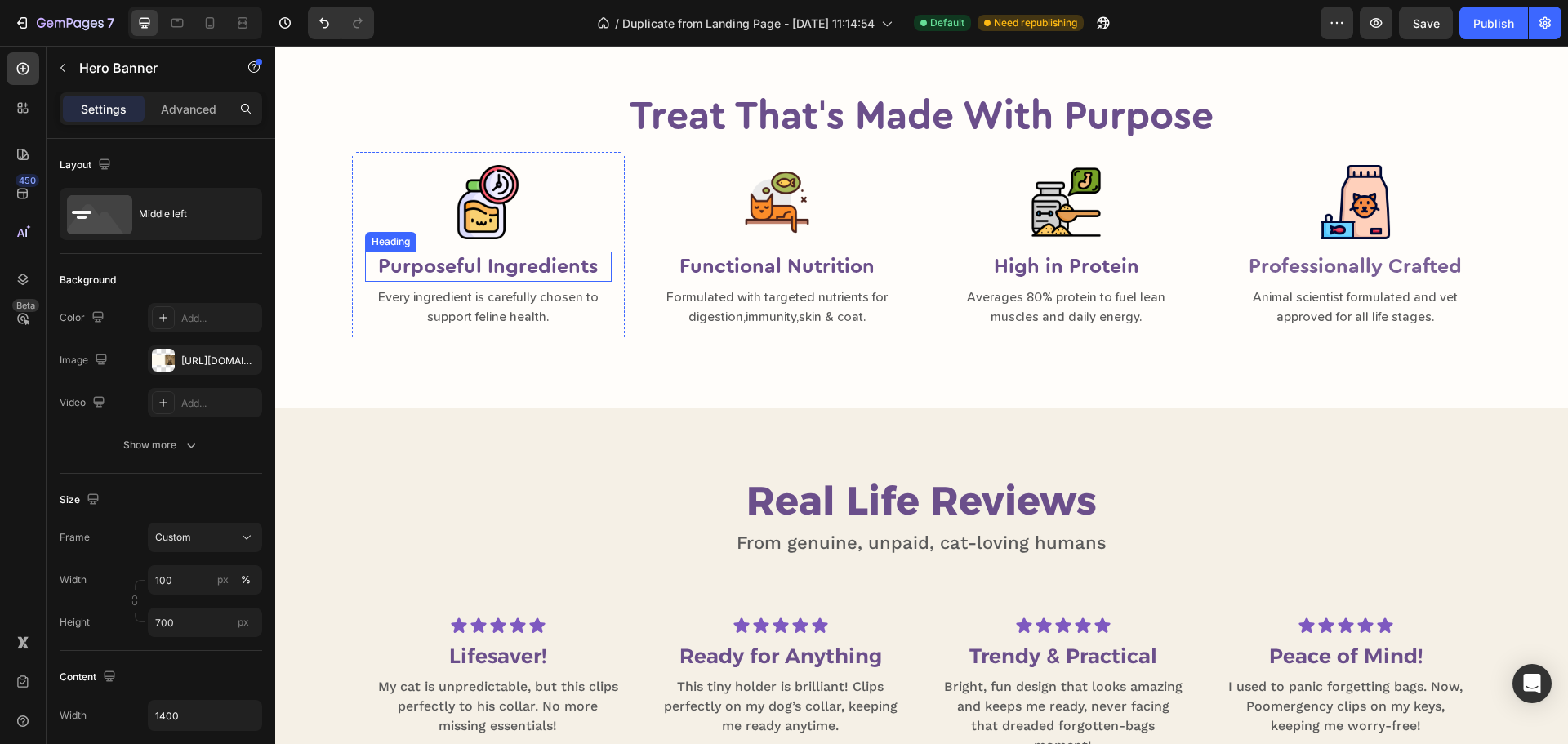
scroll to position [653, 0]
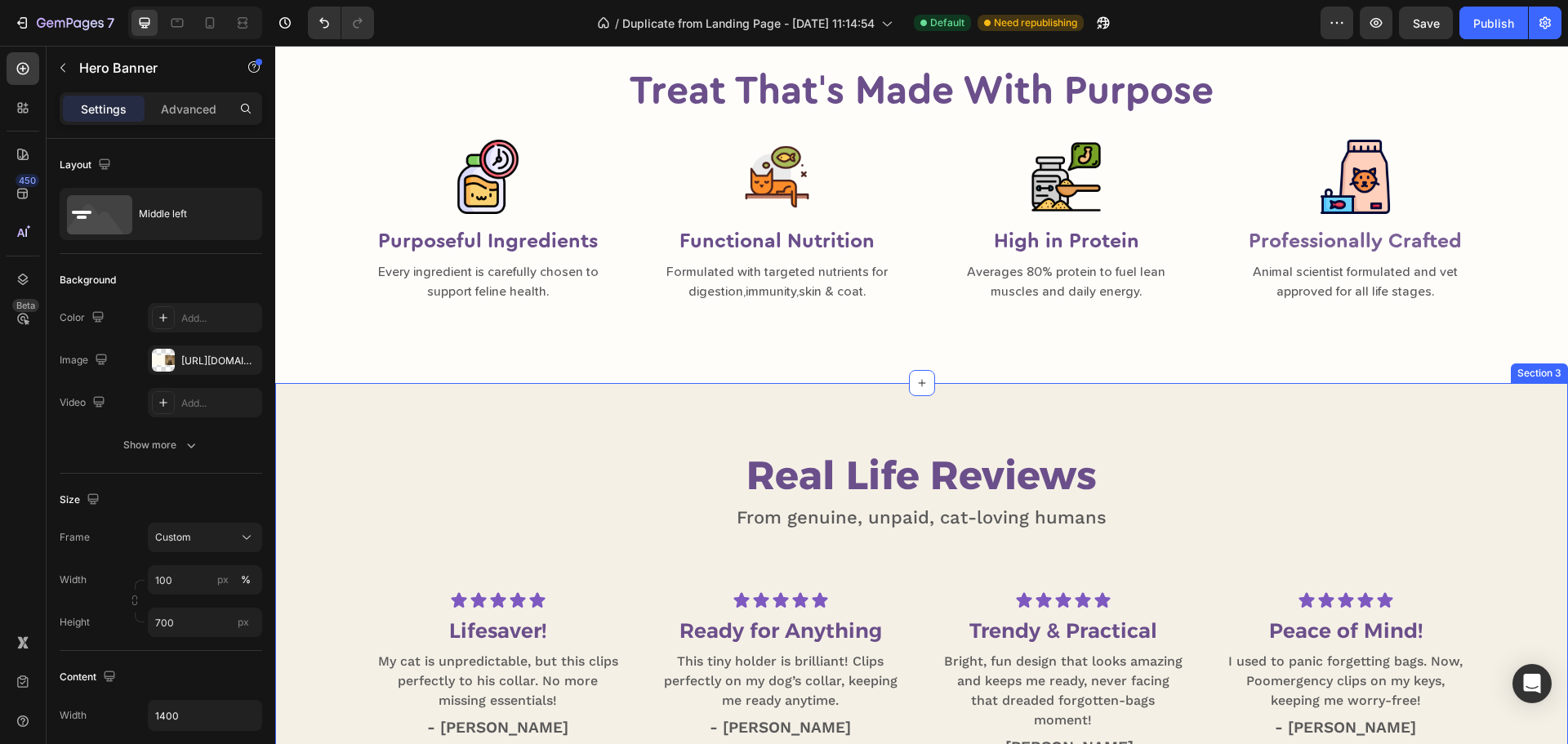
click at [592, 400] on div "Real Life Reviews Heading From genuine, unpaid, cat-loving humans Text Block Ro…" at bounding box center [921, 618] width 1292 height 470
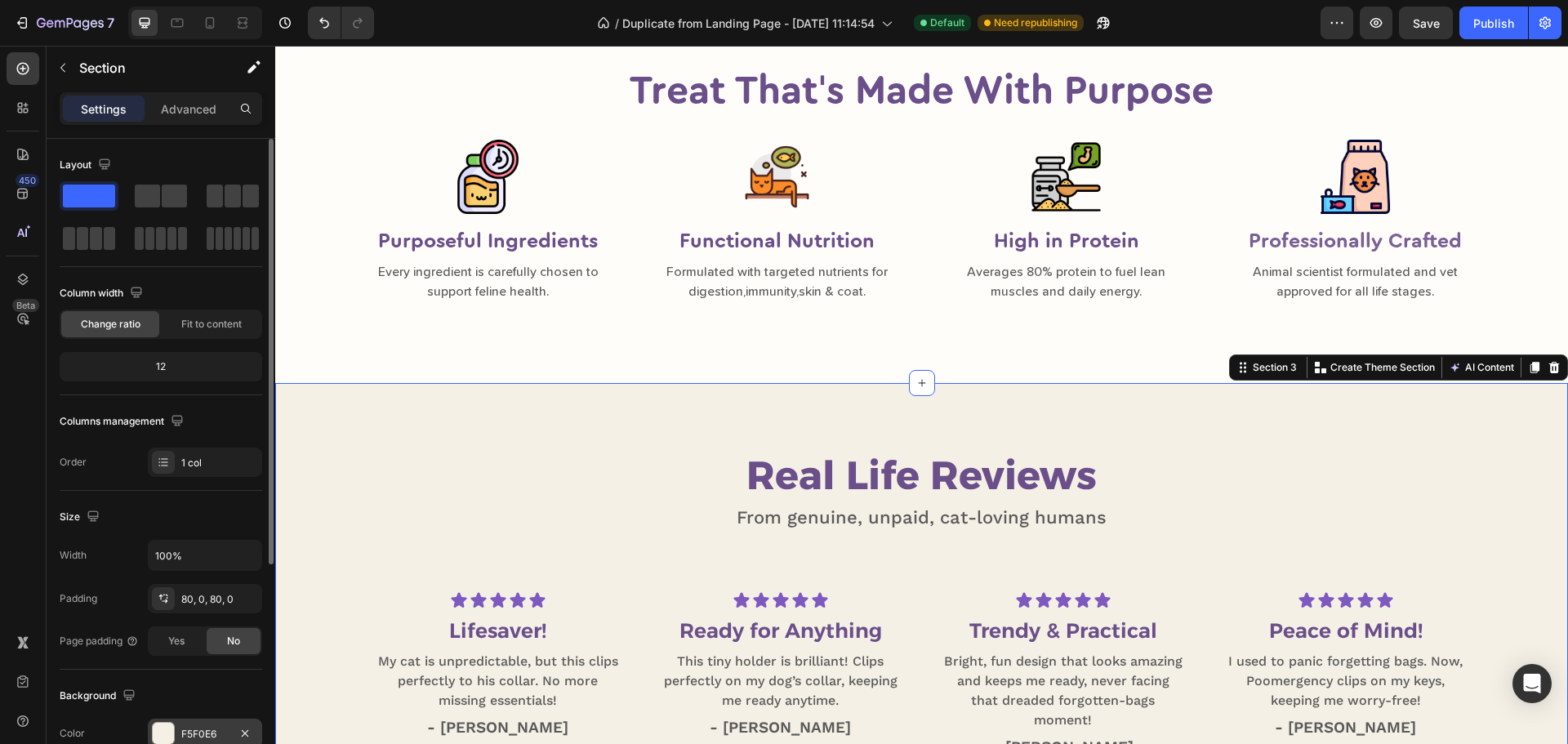
click at [194, 733] on div "F5F0E6" at bounding box center [204, 734] width 47 height 15
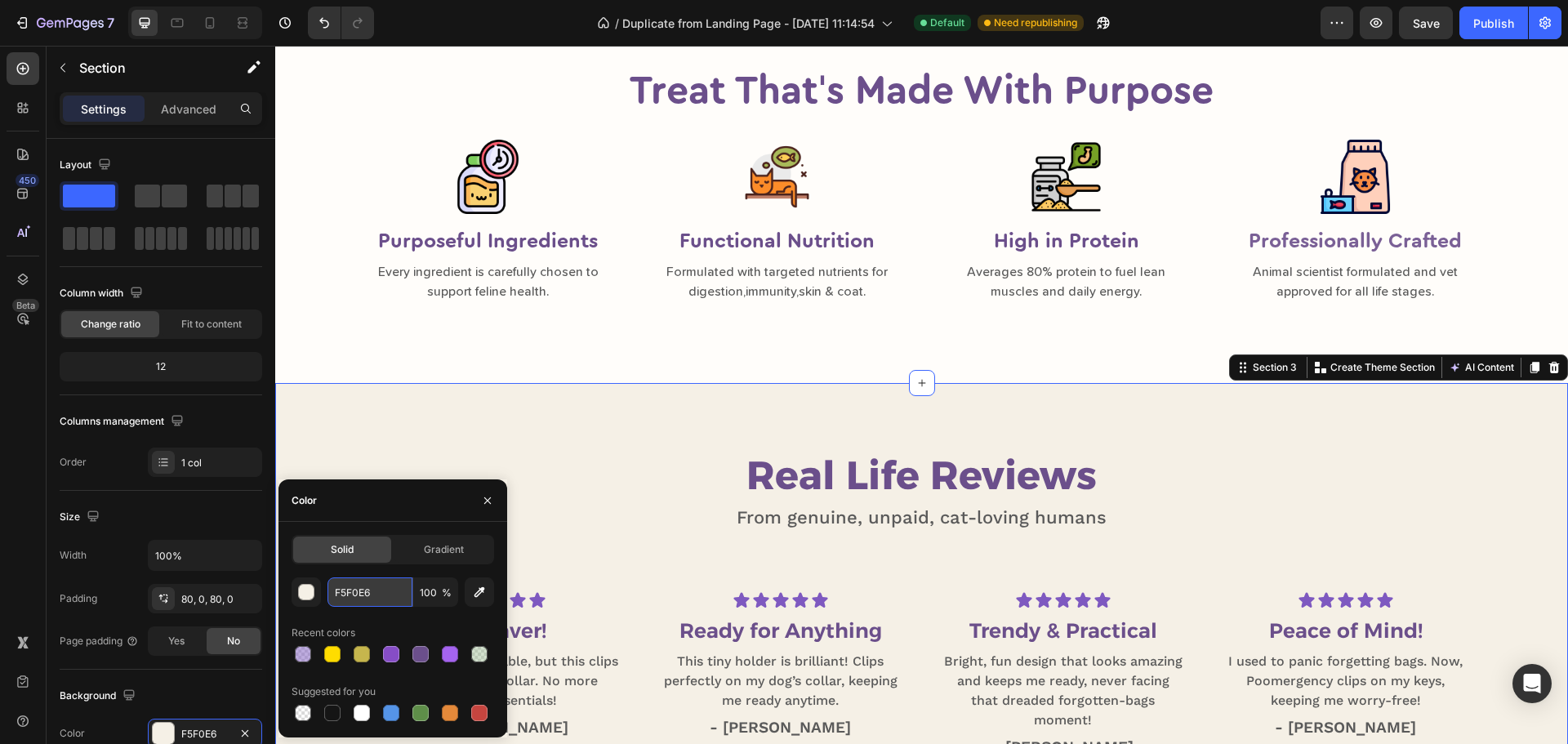
click at [380, 595] on input "F5F0E6" at bounding box center [370, 592] width 85 height 29
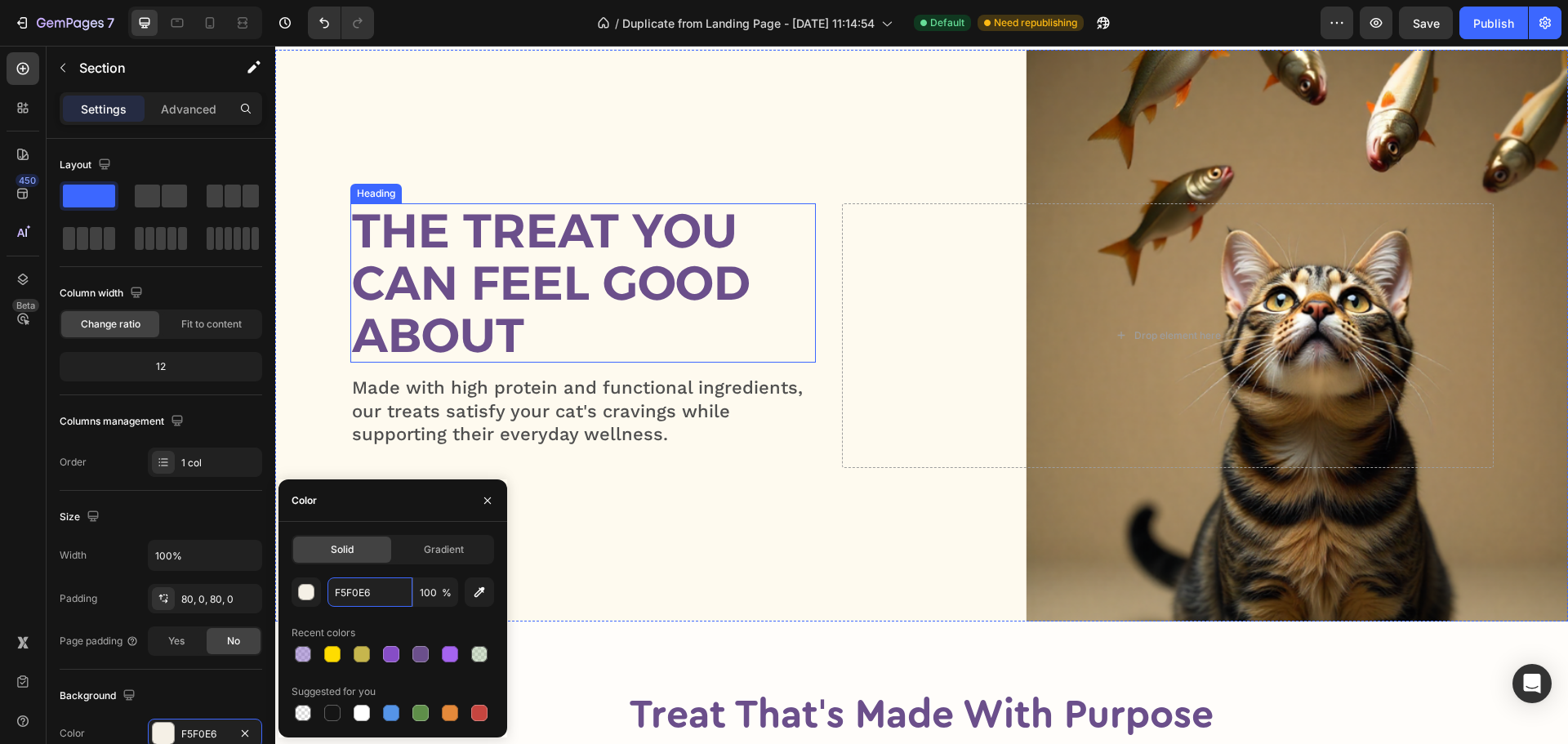
scroll to position [0, 0]
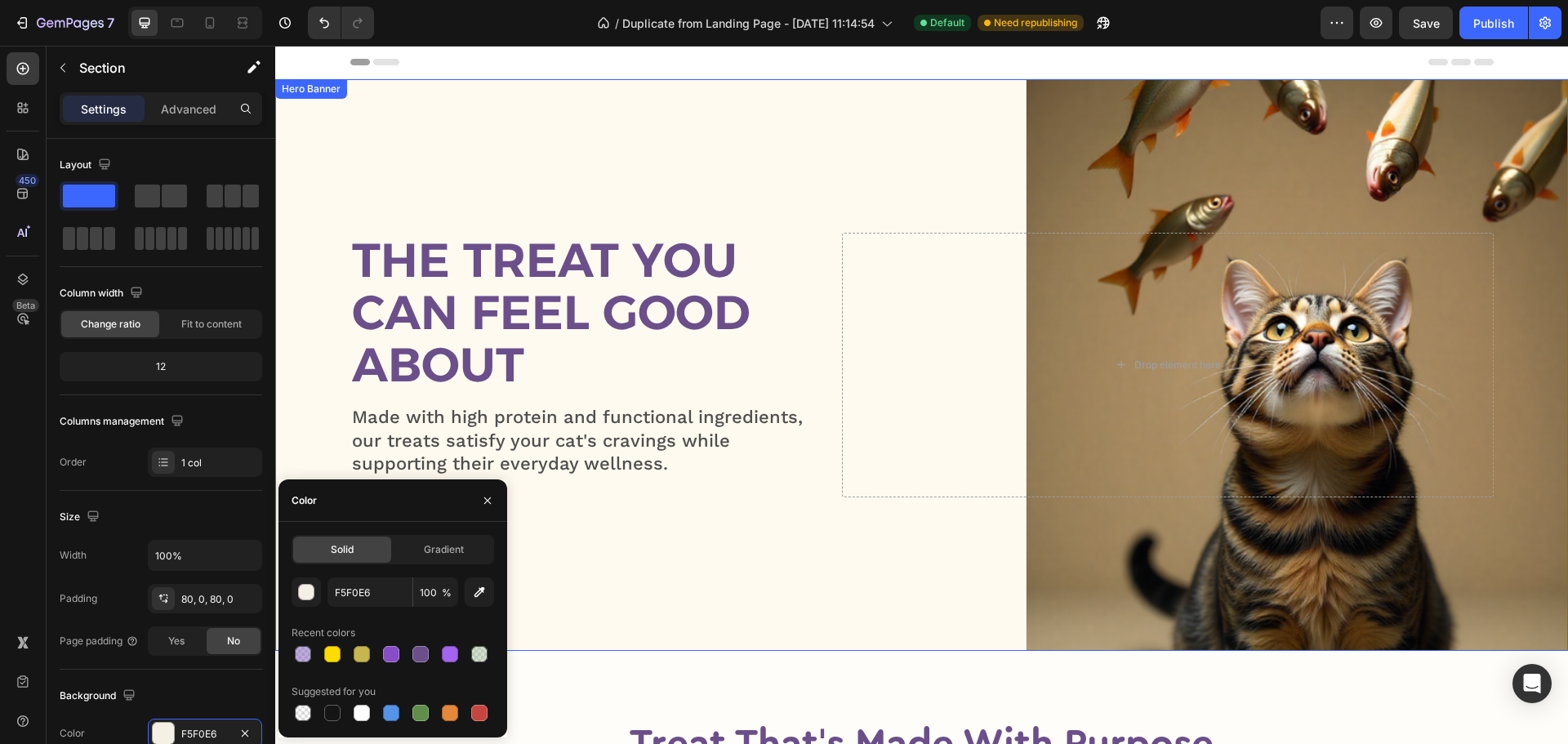
click at [537, 155] on div "Overlay" at bounding box center [921, 365] width 1292 height 572
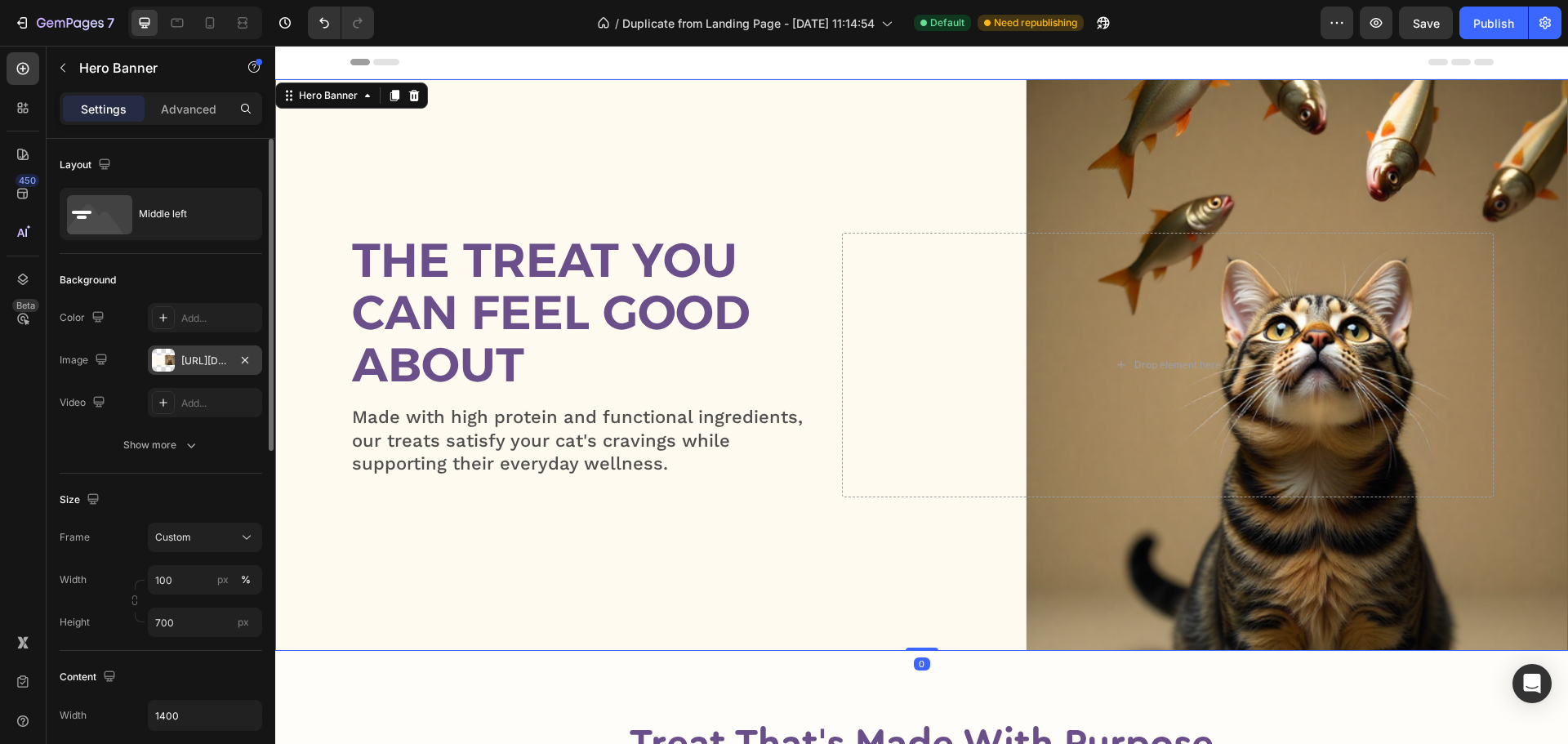
click at [189, 356] on div "[URL][DOMAIN_NAME]" at bounding box center [204, 361] width 47 height 15
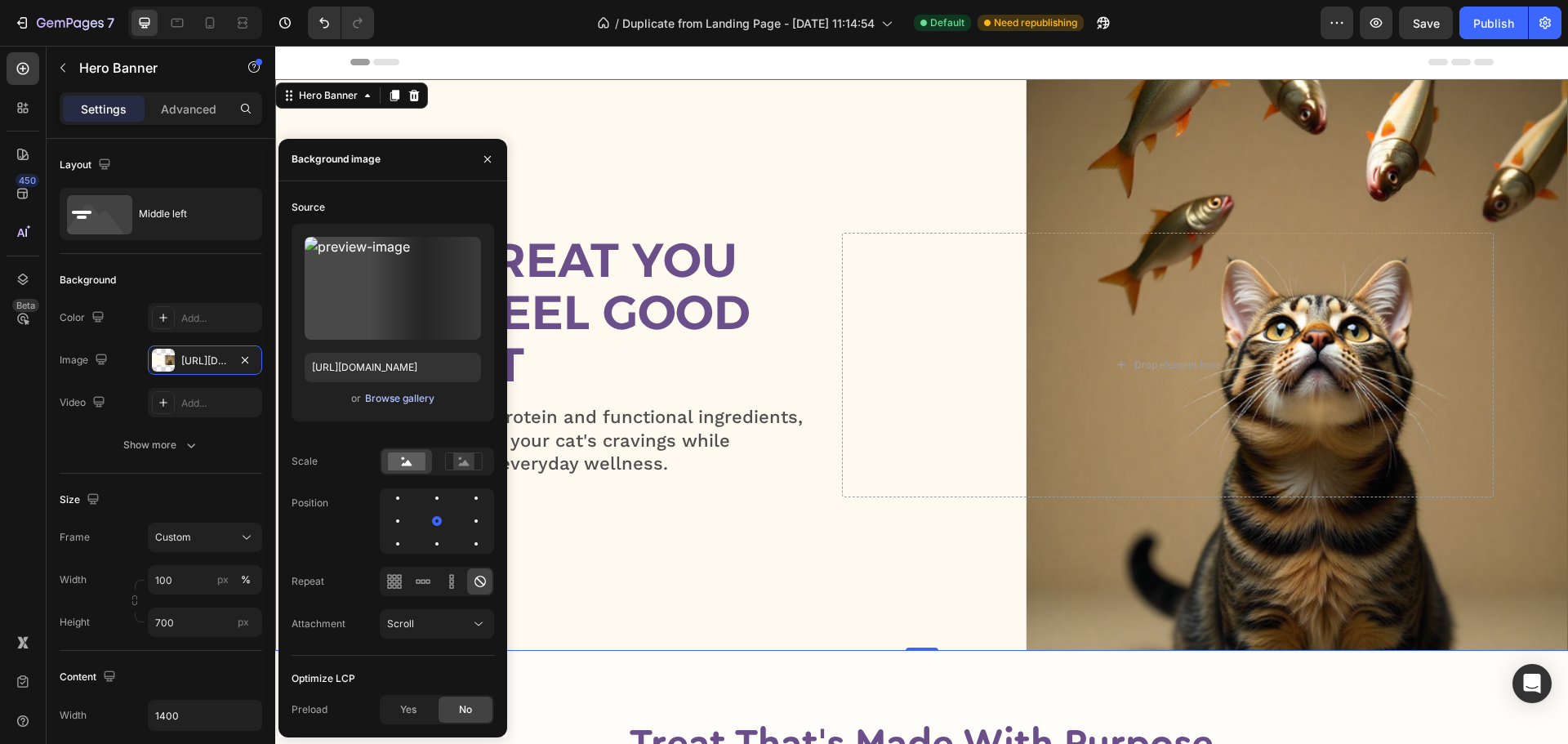
click at [390, 396] on div "Browse gallery" at bounding box center [400, 399] width 70 height 15
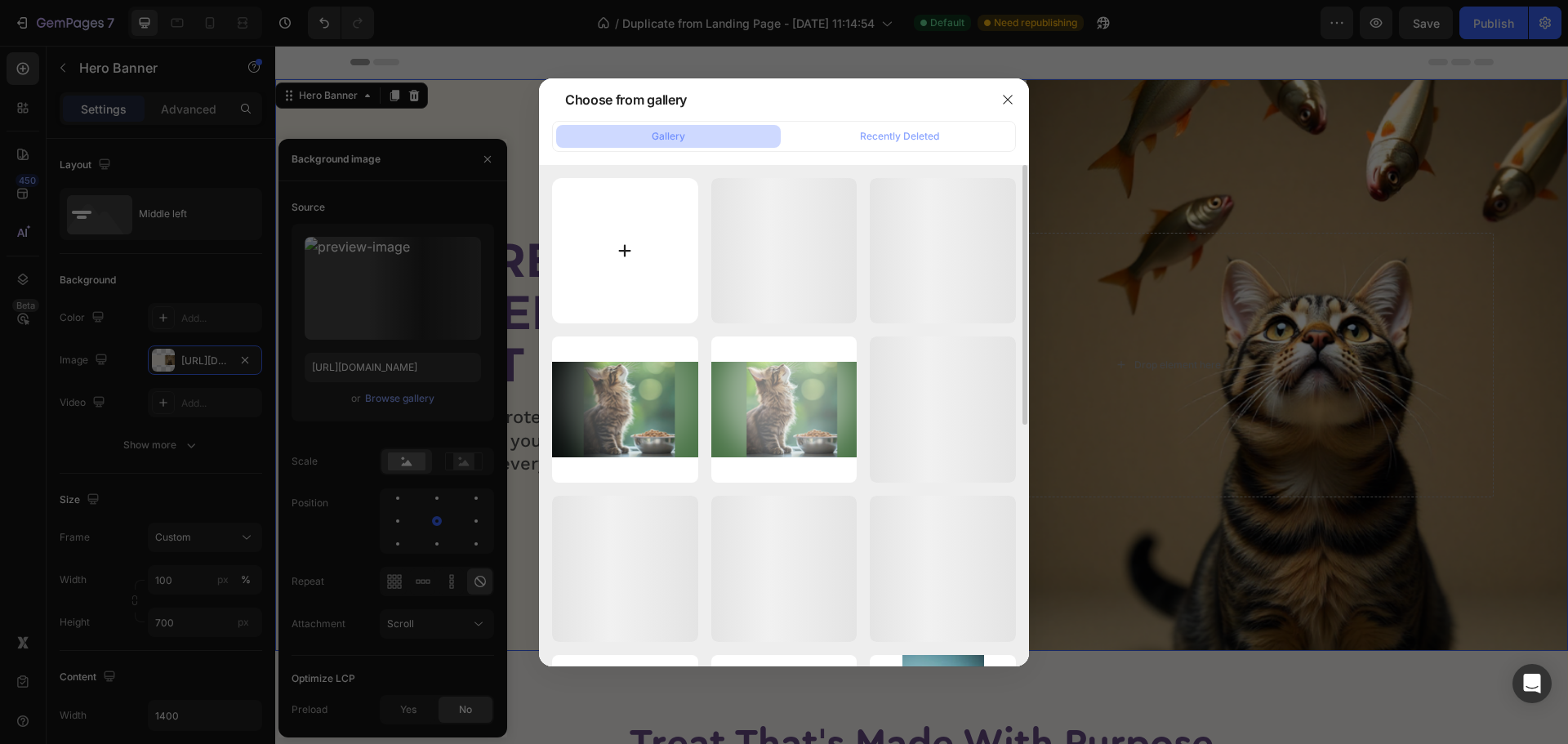
click at [629, 259] on input "file" at bounding box center [625, 251] width 146 height 146
type input "C:\fakepath\BANER.png"
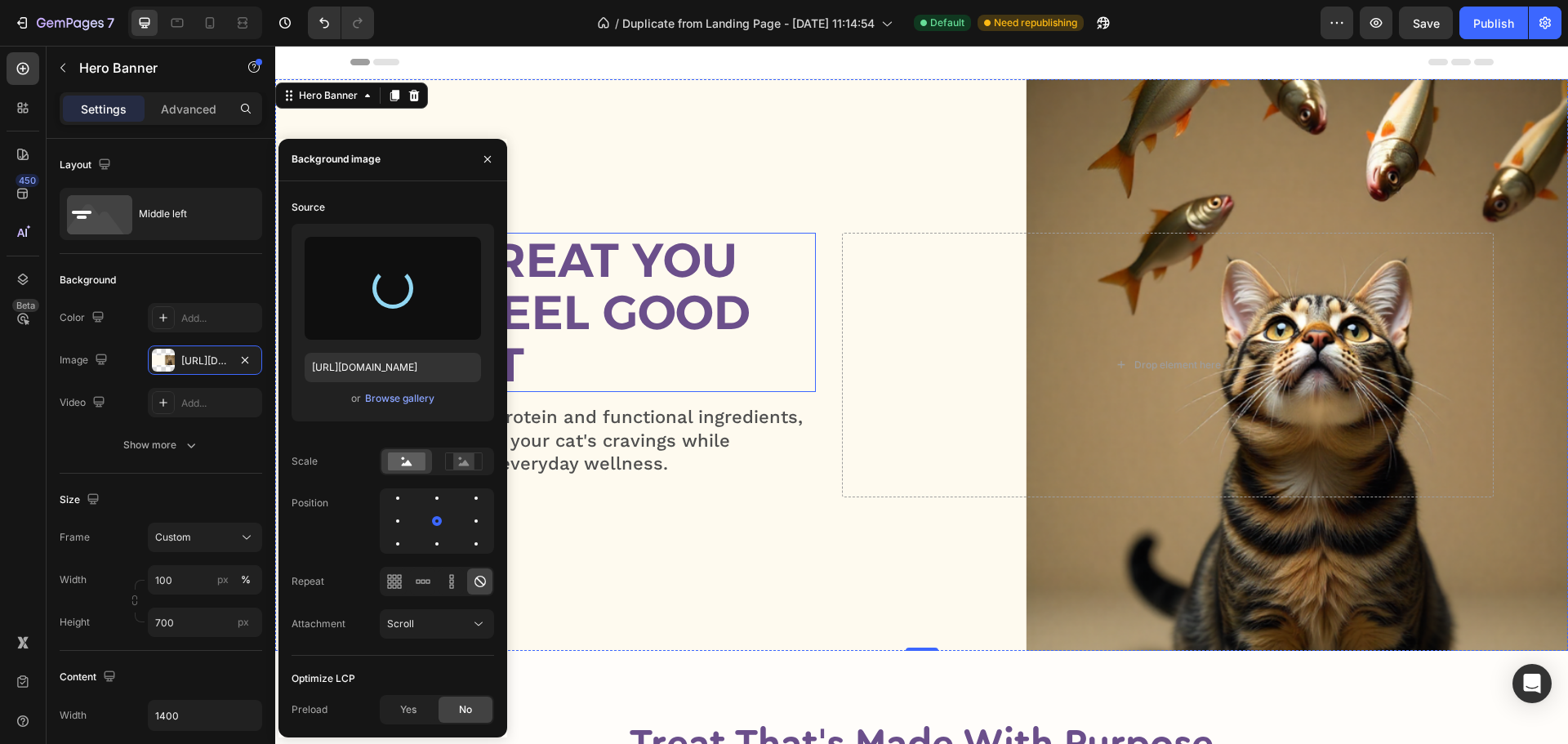
type input "[URL][DOMAIN_NAME]"
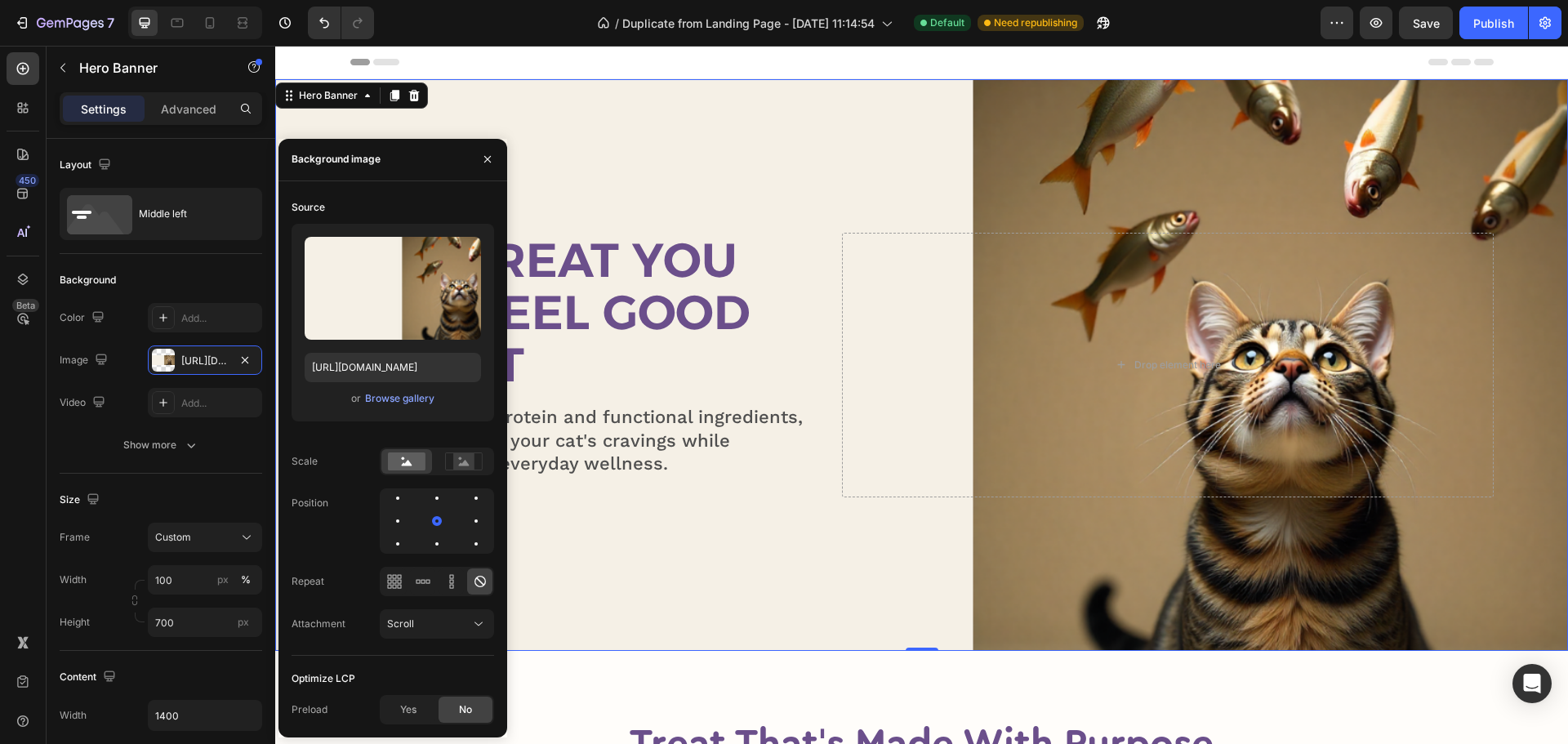
click at [739, 164] on div "Overlay" at bounding box center [921, 365] width 1292 height 572
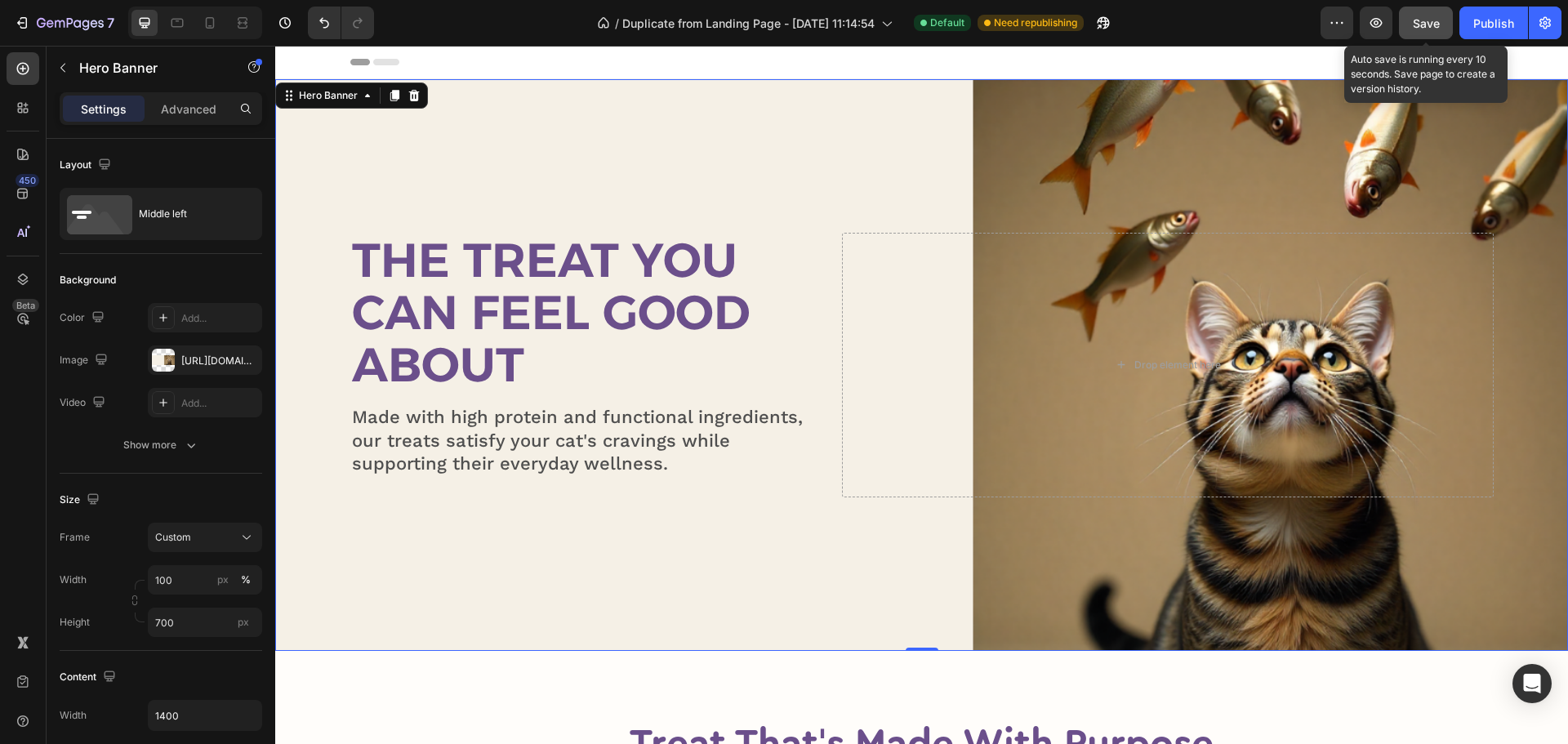
click at [1428, 24] on span "Save" at bounding box center [1426, 23] width 27 height 14
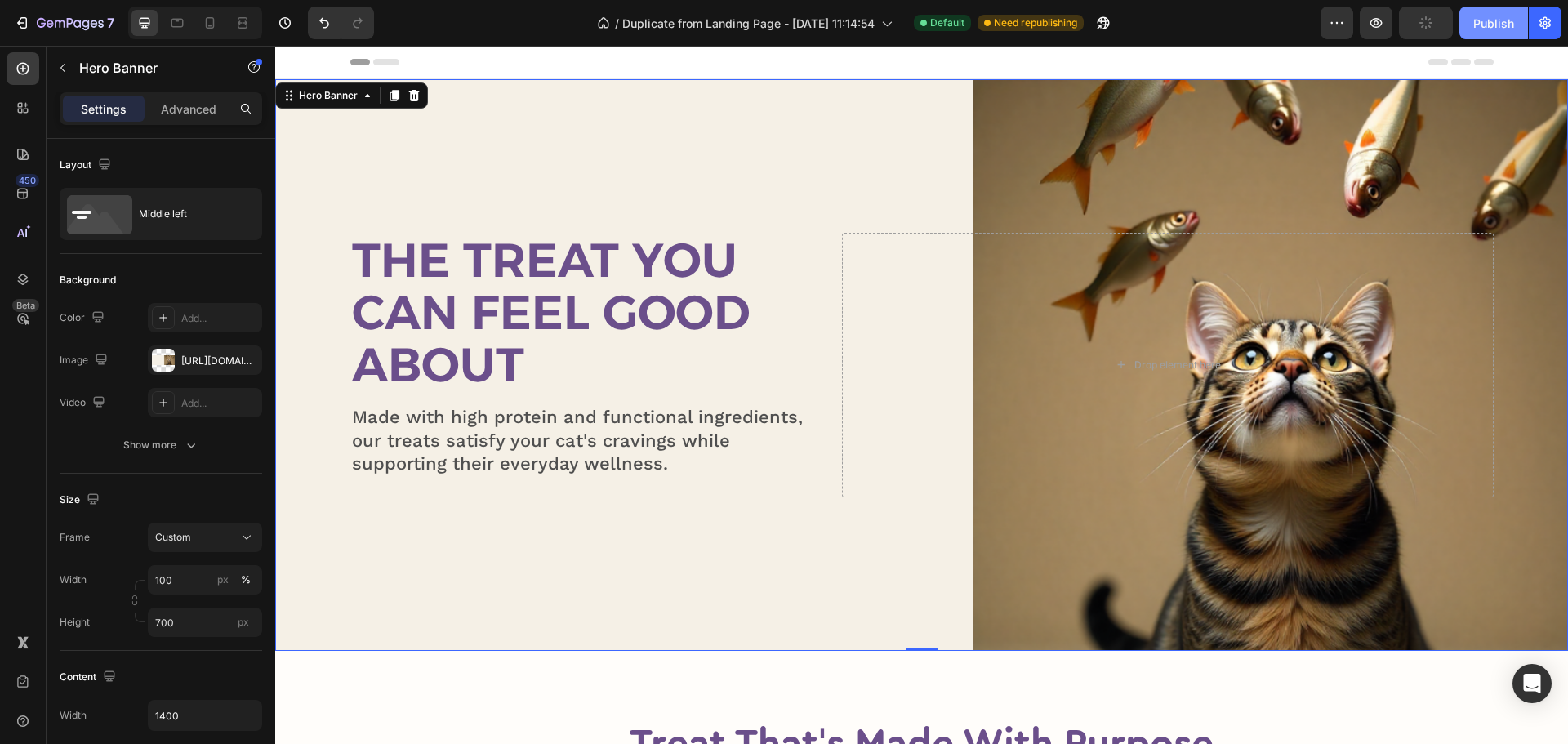
click at [1506, 23] on div "Publish" at bounding box center [1493, 23] width 41 height 17
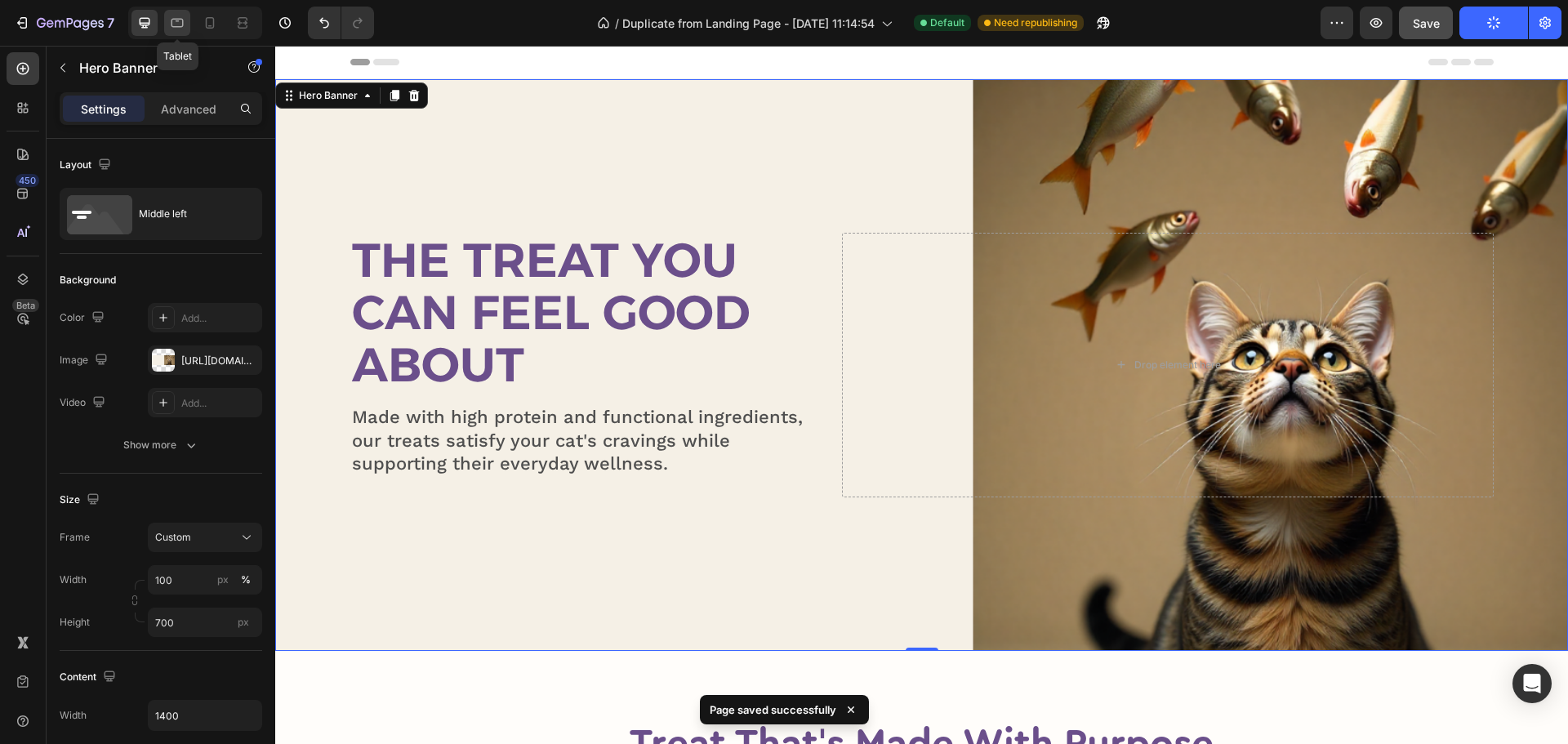
click at [179, 26] on icon at bounding box center [177, 23] width 12 height 9
type input "100%"
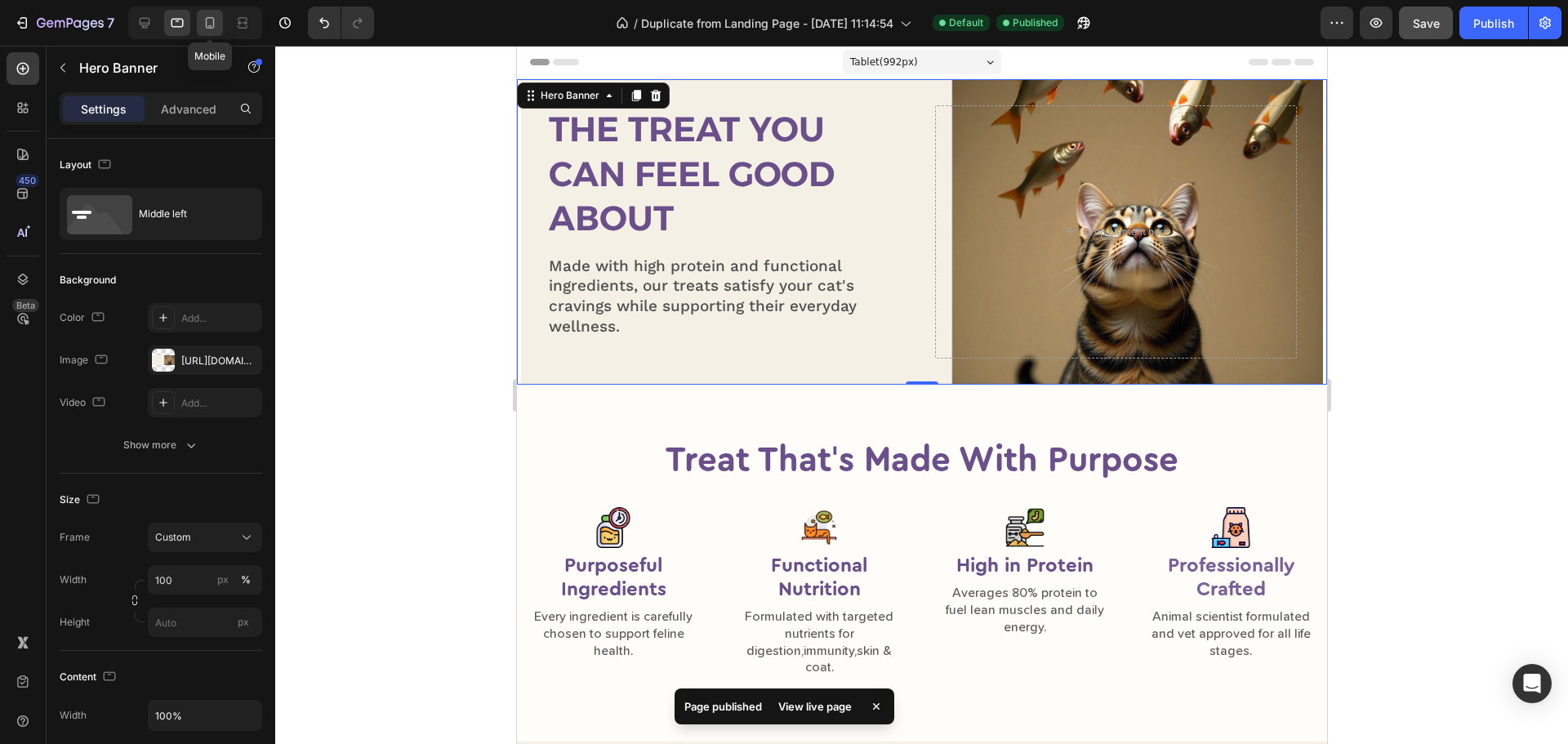
click at [213, 20] on icon at bounding box center [210, 23] width 17 height 17
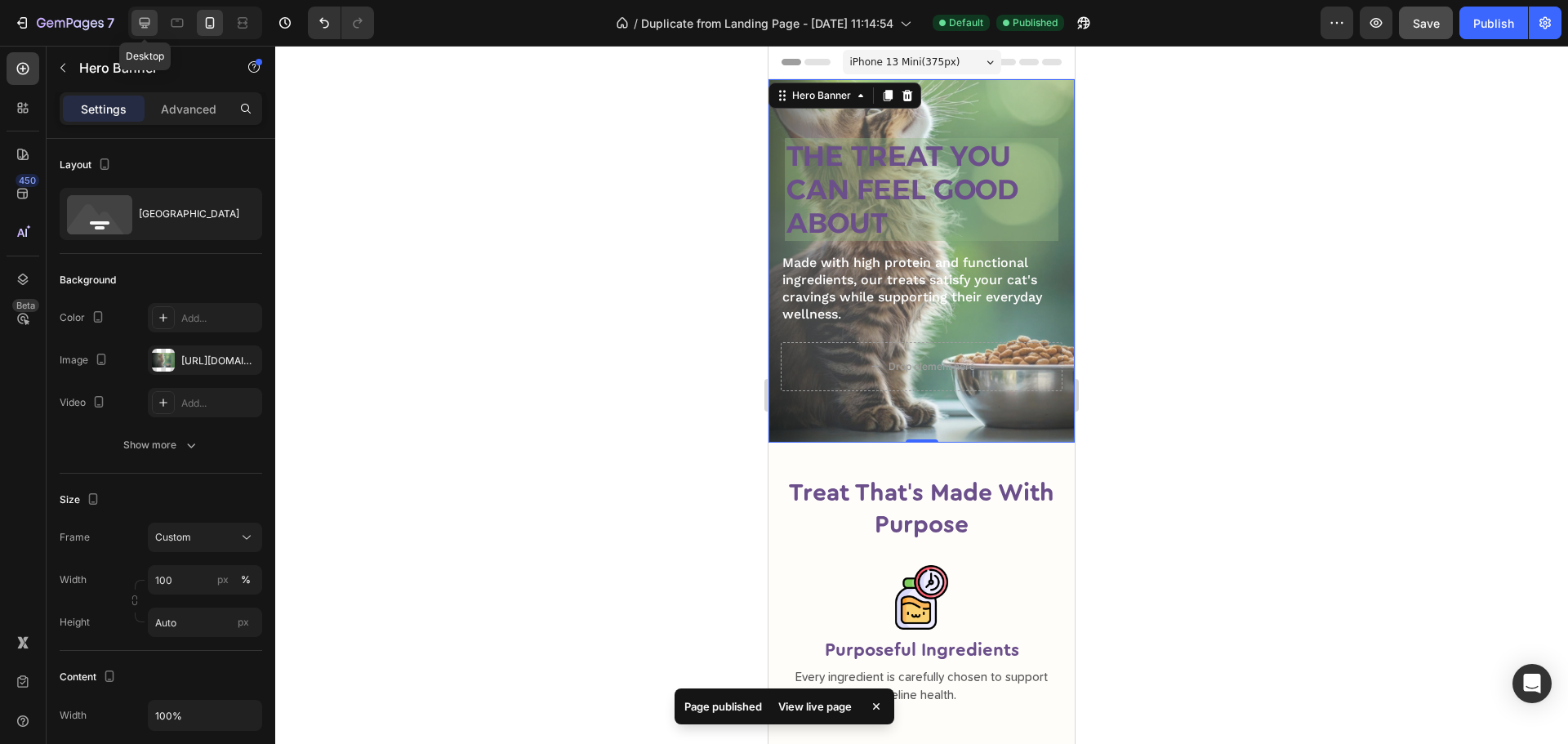
click at [142, 22] on icon at bounding box center [145, 23] width 17 height 17
type input "700"
type input "1400"
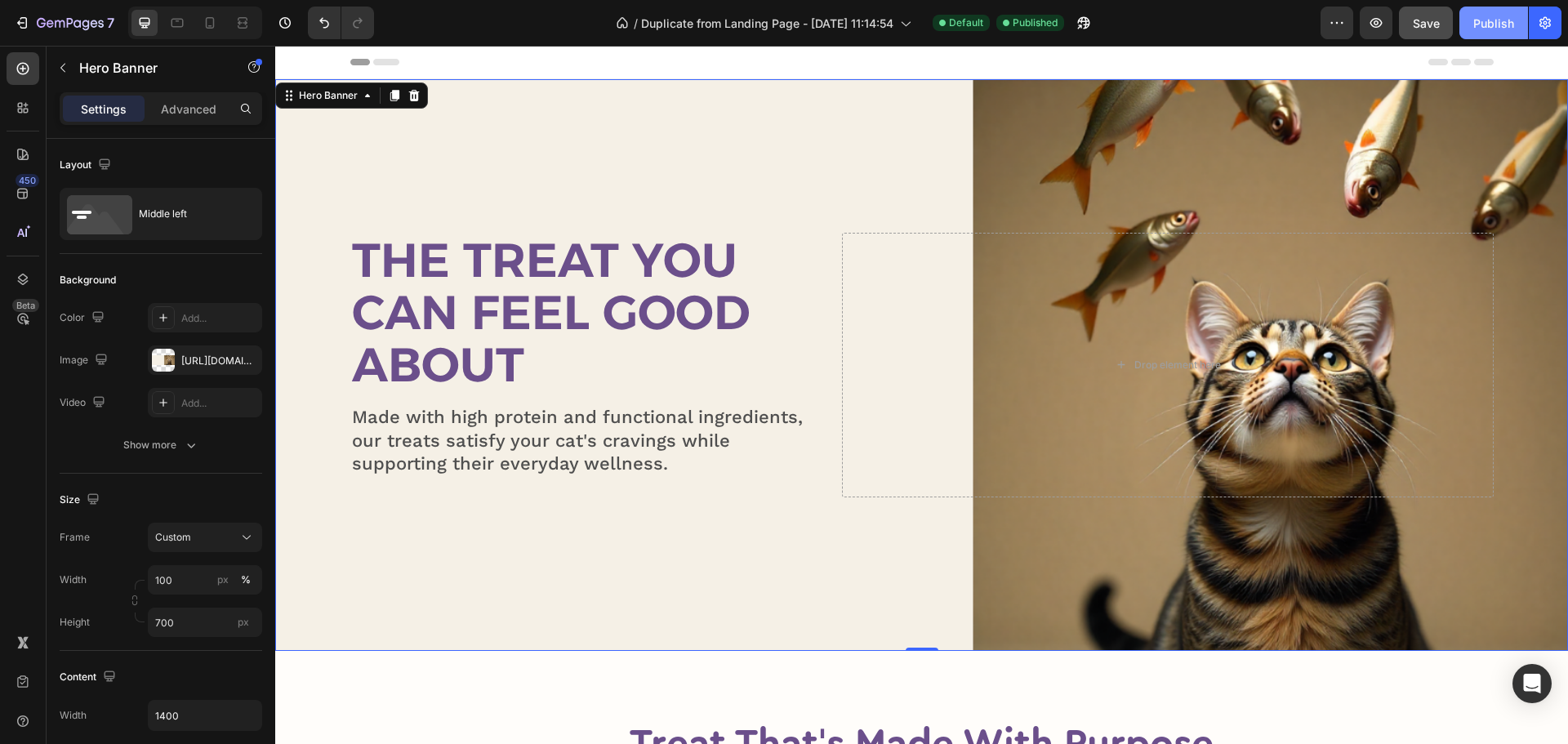
click at [1477, 29] on div "Publish" at bounding box center [1493, 23] width 41 height 17
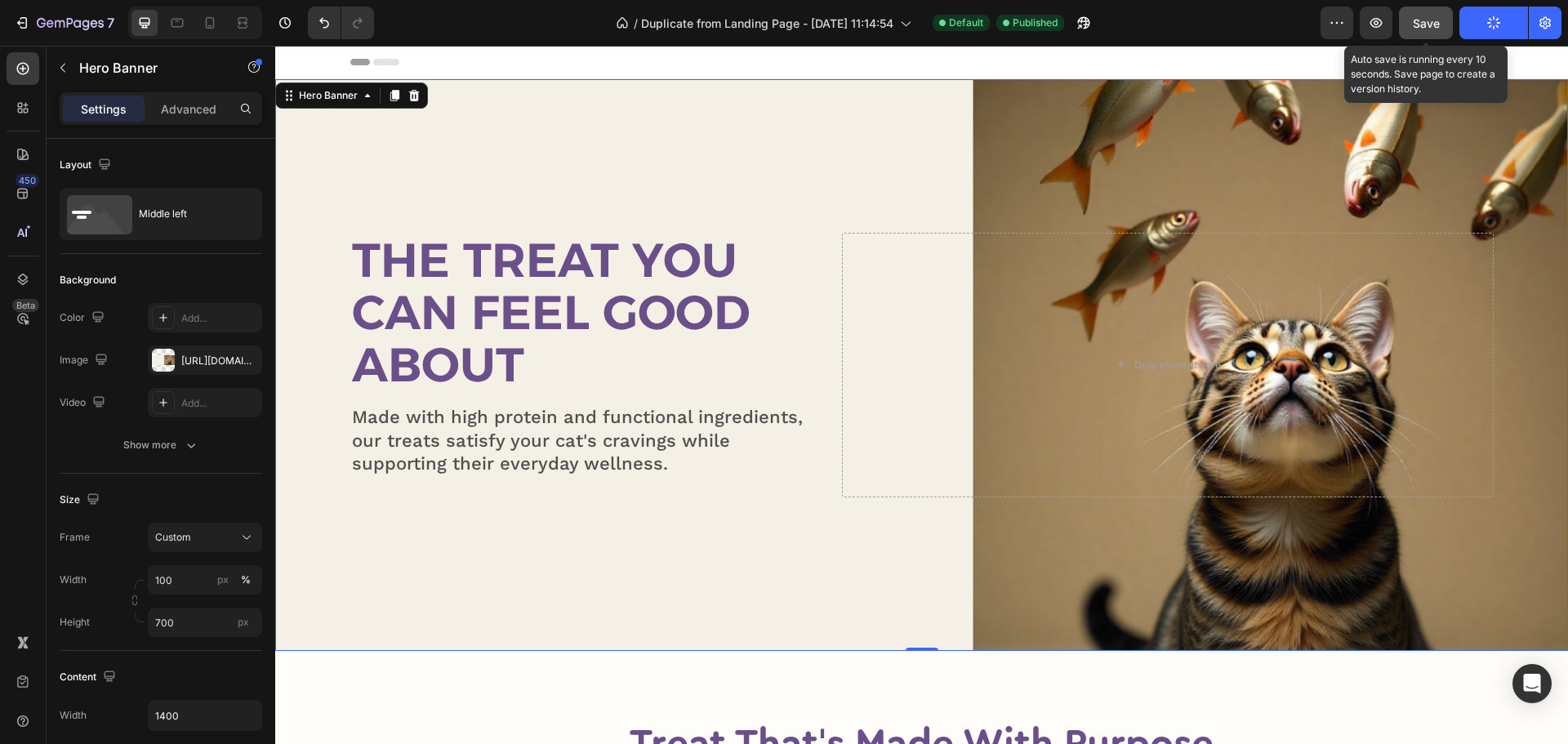
drag, startPoint x: 1428, startPoint y: 35, endPoint x: 974, endPoint y: 3, distance: 455.1
click at [1428, 35] on button "Save" at bounding box center [1425, 22] width 54 height 32
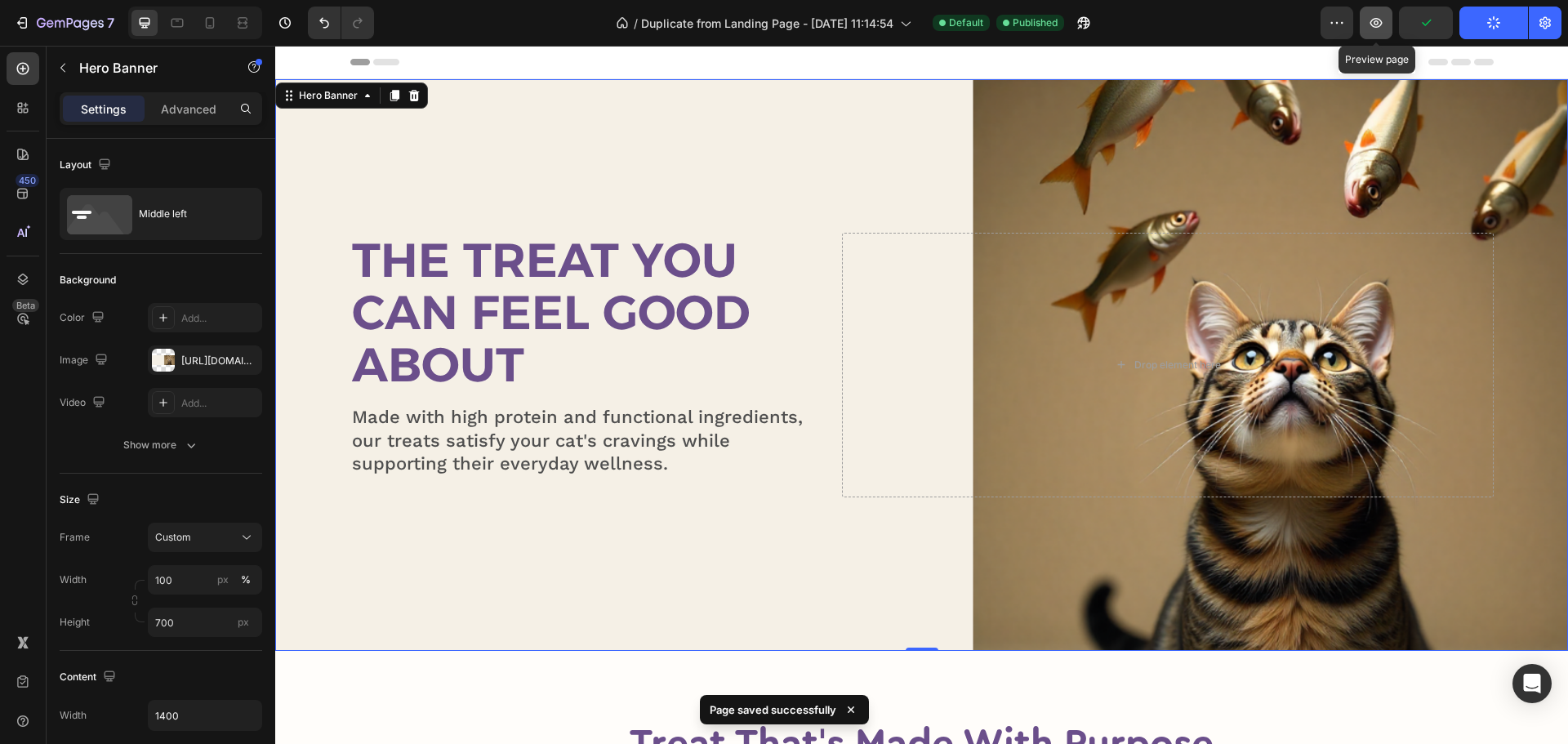
click at [1378, 25] on icon "button" at bounding box center [1376, 23] width 17 height 17
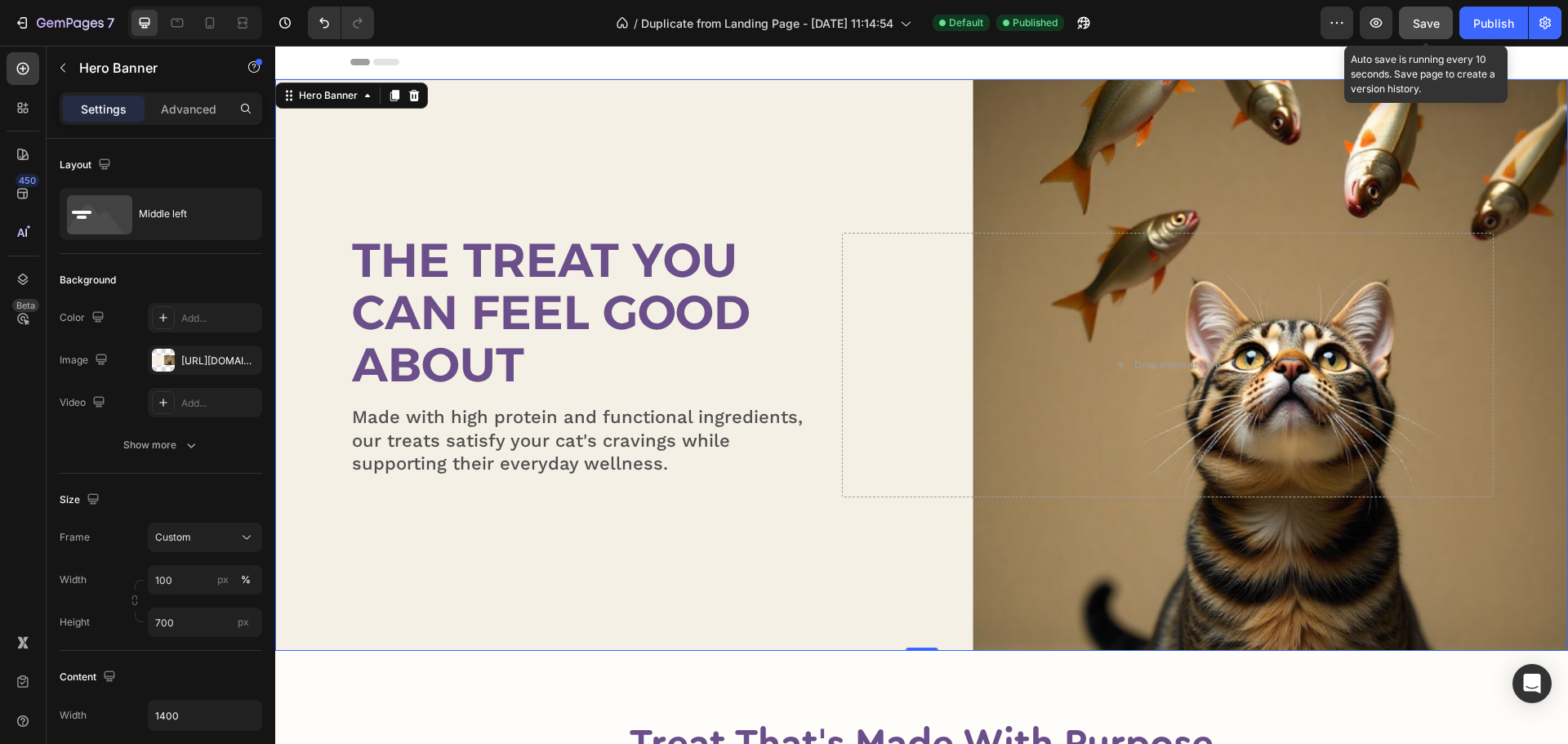
click at [1438, 8] on button "Save" at bounding box center [1425, 22] width 54 height 32
